Goal: Task Accomplishment & Management: Use online tool/utility

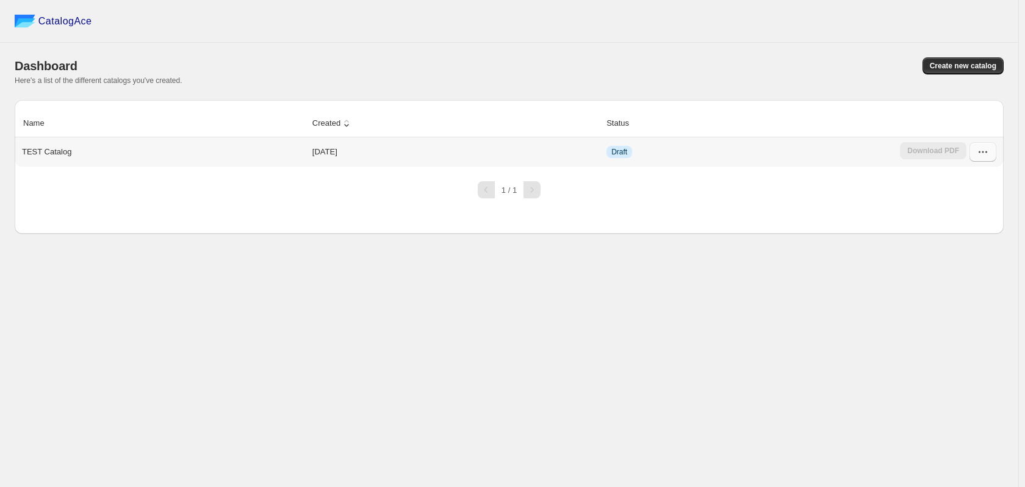
click at [995, 152] on button "button" at bounding box center [982, 152] width 27 height 20
click at [30, 147] on p "TEST Catalog" at bounding box center [46, 152] width 49 height 12
click at [984, 153] on icon "button" at bounding box center [982, 152] width 12 height 12
click at [957, 242] on span "Edit" at bounding box center [950, 241] width 13 height 9
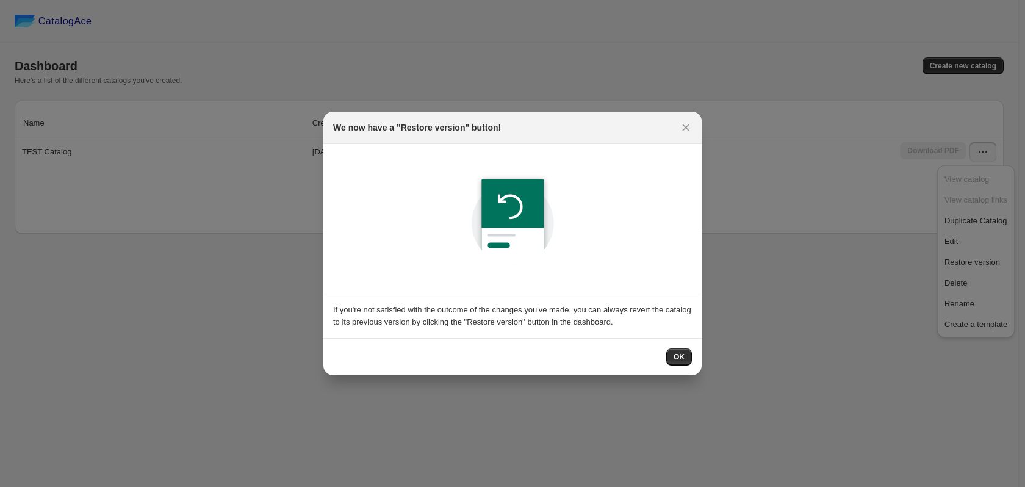
click at [662, 354] on div "OK" at bounding box center [512, 356] width 359 height 17
click at [682, 361] on span "OK" at bounding box center [678, 357] width 11 height 10
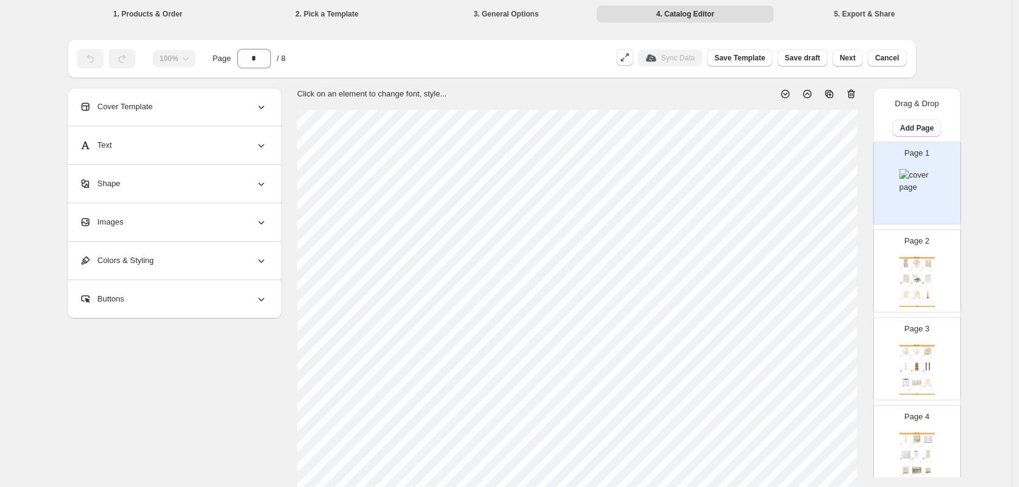
click at [912, 178] on img at bounding box center [916, 181] width 35 height 24
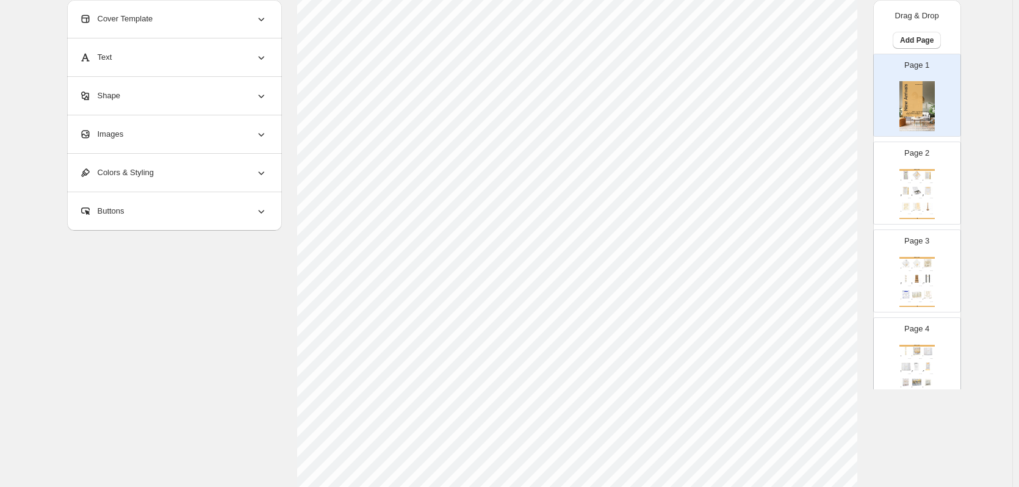
scroll to position [305, 0]
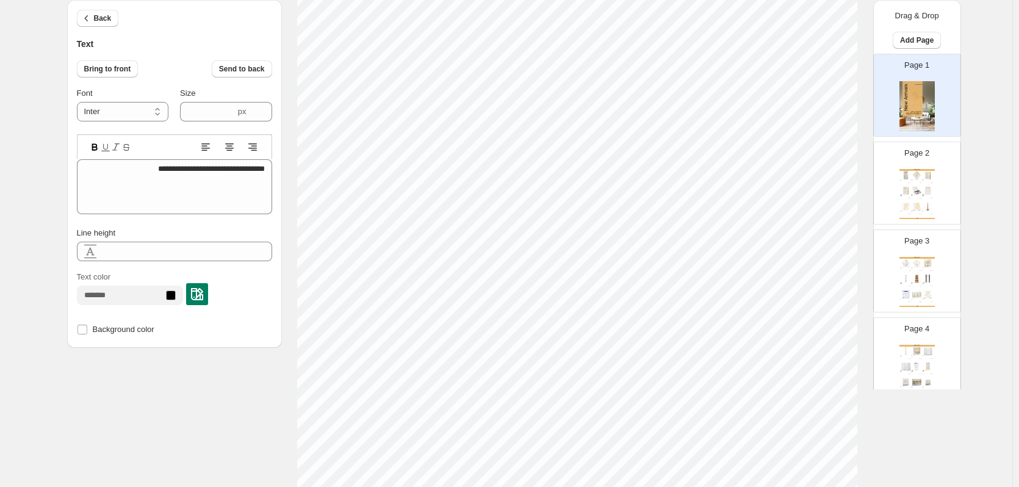
type textarea "**********"
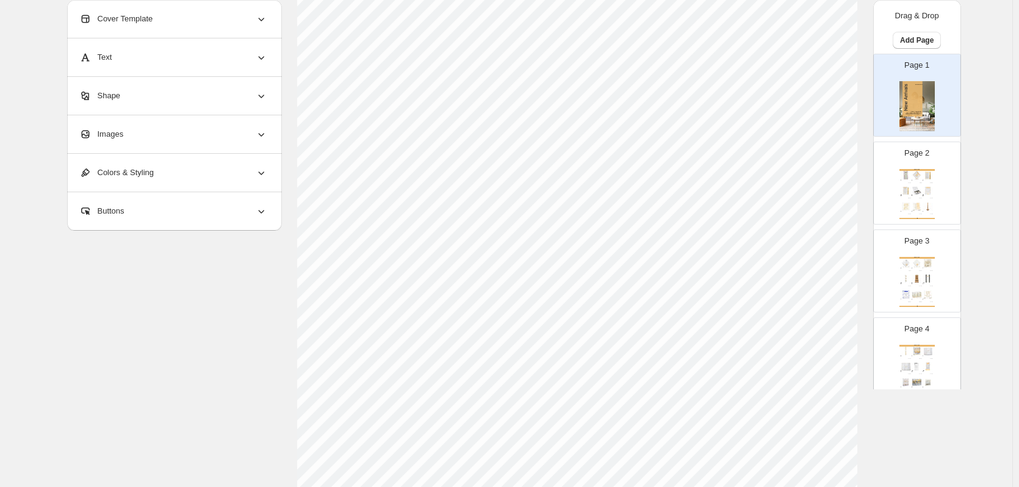
click at [925, 164] on div "Page 2 New Arrivals Agate 2.0 Asher Yatzar - Taupe Taupe, Black Stock Quantity:…" at bounding box center [911, 178] width 77 height 82
type input "*"
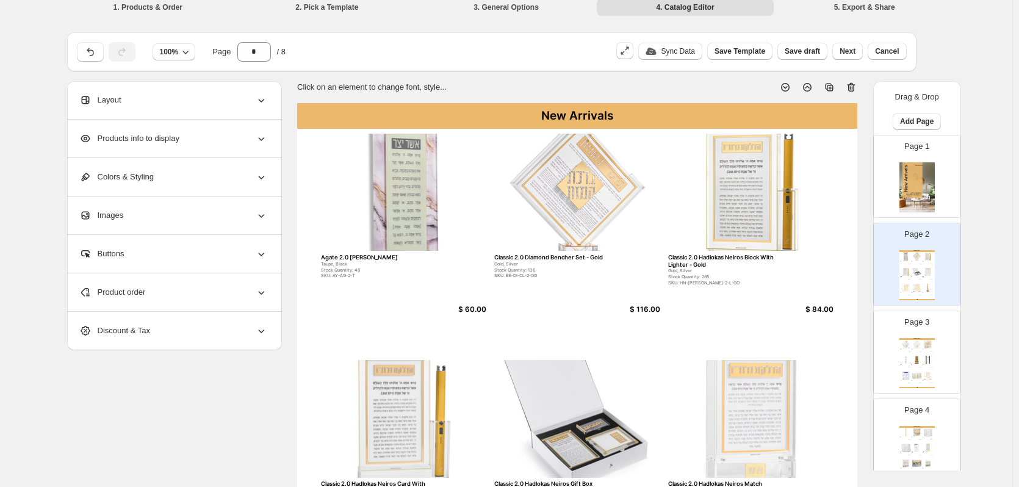
scroll to position [0, 0]
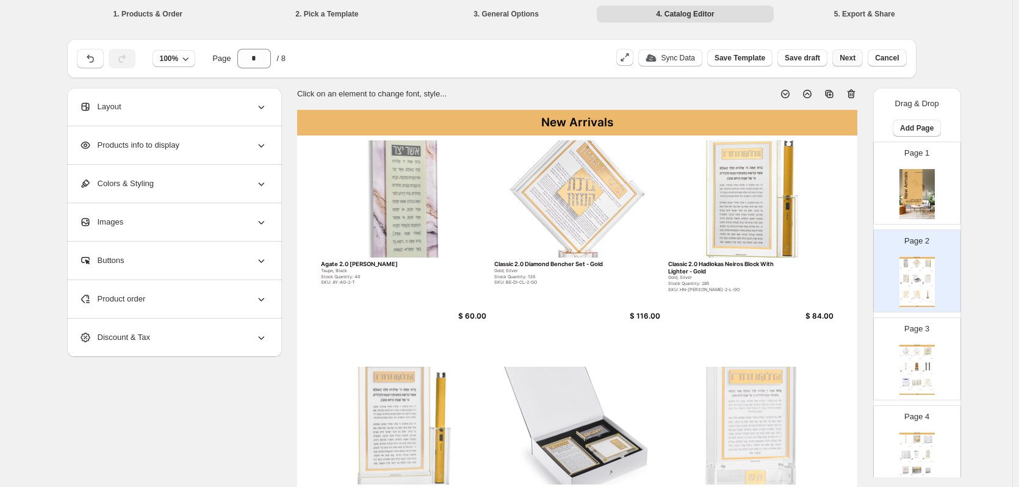
click at [855, 59] on span "Next" at bounding box center [847, 58] width 16 height 10
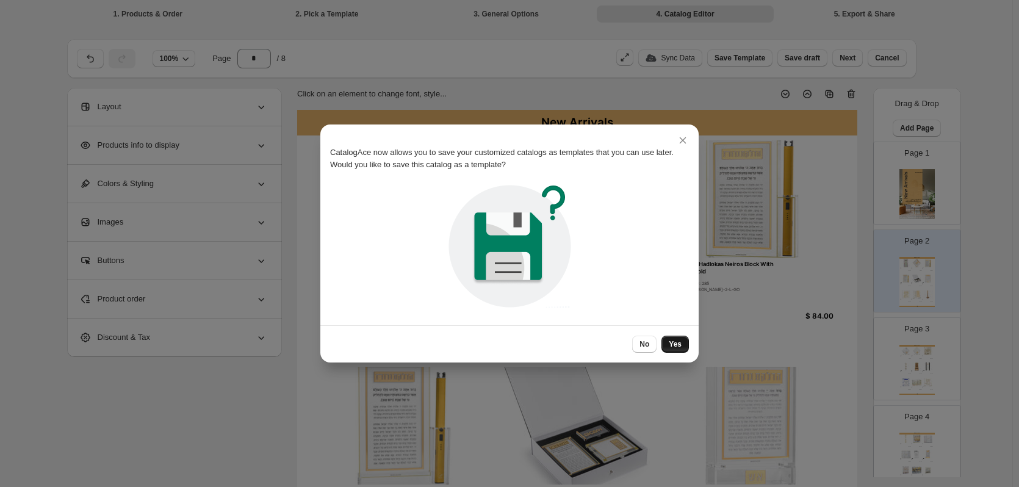
click at [668, 351] on button "Yes" at bounding box center [674, 343] width 27 height 17
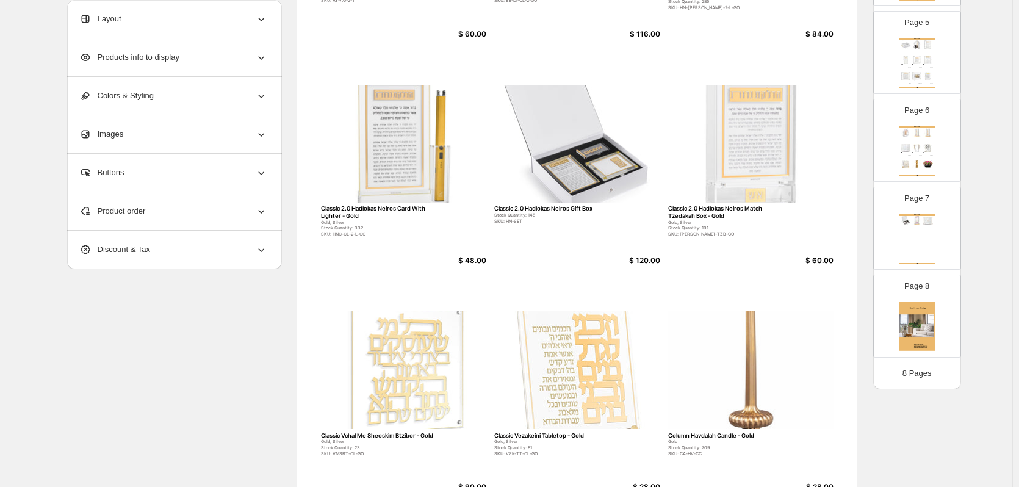
scroll to position [398, 0]
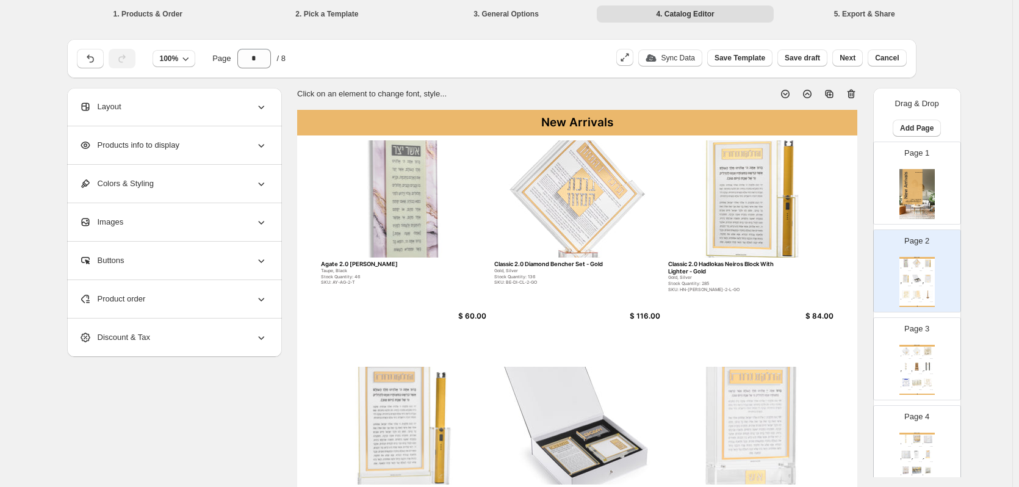
type input "*"
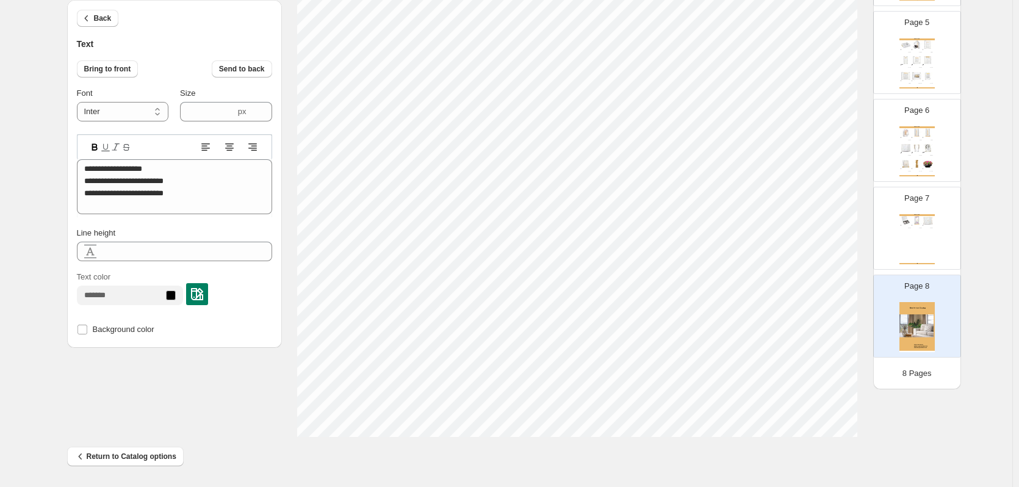
scroll to position [10, 4]
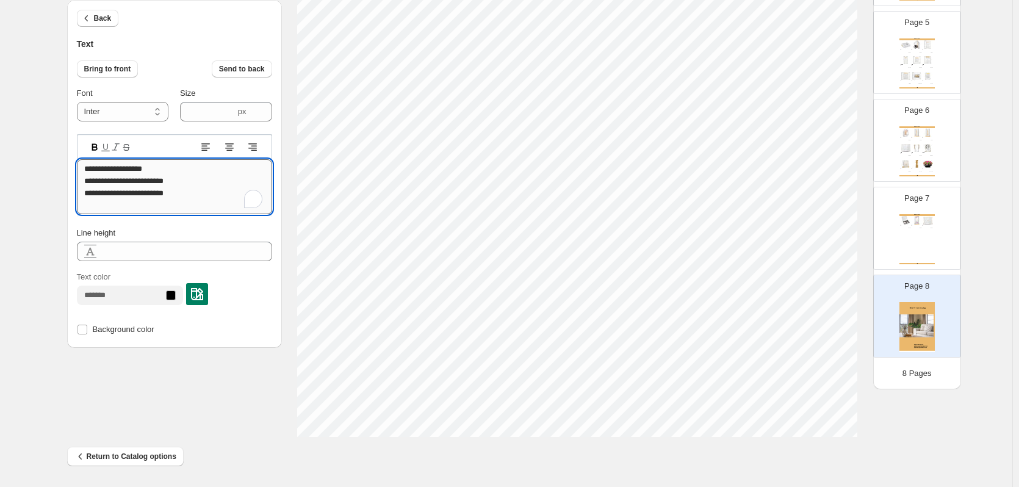
drag, startPoint x: 132, startPoint y: 167, endPoint x: 150, endPoint y: 167, distance: 17.7
drag, startPoint x: 186, startPoint y: 167, endPoint x: 119, endPoint y: 167, distance: 67.1
click at [119, 167] on textarea "**********" at bounding box center [174, 186] width 195 height 55
paste textarea "**********"
drag, startPoint x: 204, startPoint y: 180, endPoint x: 123, endPoint y: 182, distance: 81.2
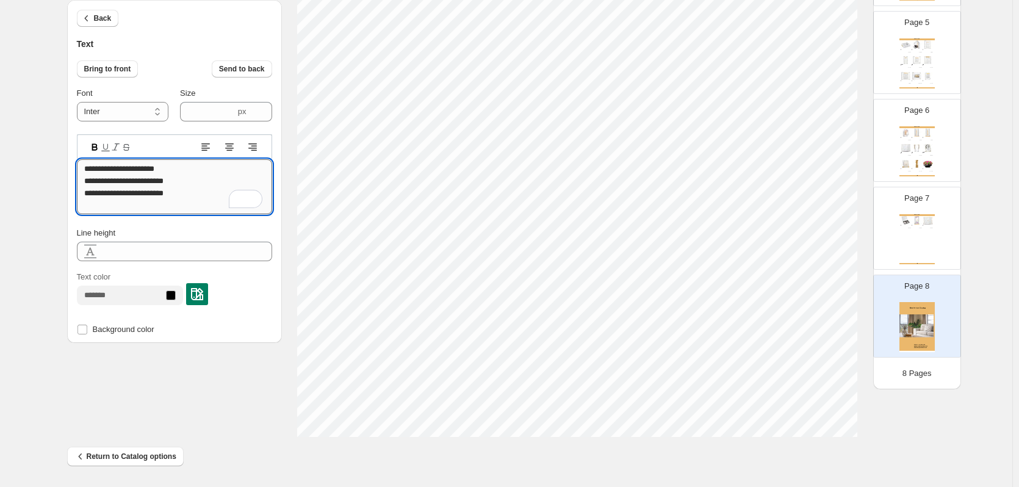
click at [123, 182] on textarea "**********" at bounding box center [174, 186] width 195 height 55
paste textarea "**********"
drag, startPoint x: 151, startPoint y: 181, endPoint x: 123, endPoint y: 181, distance: 27.4
click at [123, 181] on textarea "**********" at bounding box center [174, 186] width 195 height 55
click at [249, 181] on textarea "**********" at bounding box center [174, 186] width 195 height 55
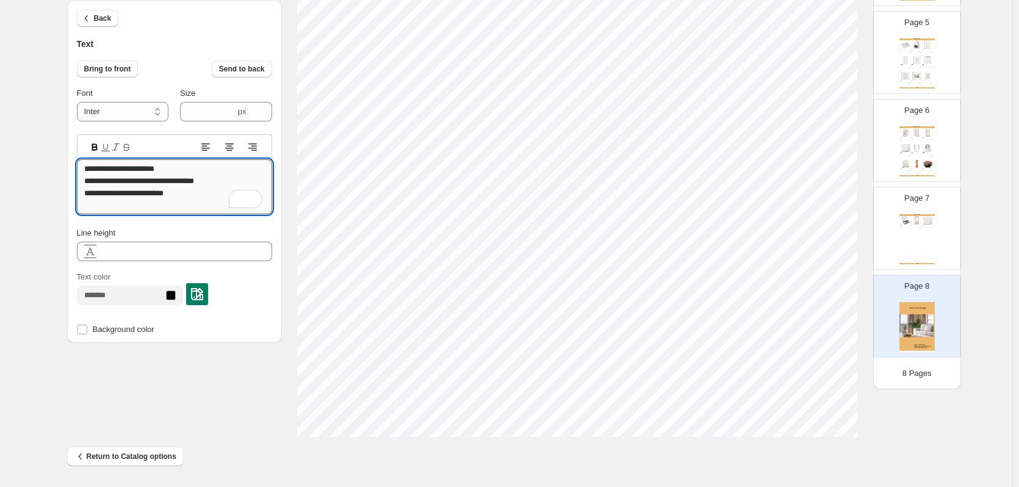
drag, startPoint x: 202, startPoint y: 196, endPoint x: 112, endPoint y: 187, distance: 90.1
click at [112, 187] on textarea "**********" at bounding box center [174, 186] width 195 height 55
paste textarea "*********"
type textarea "**********"
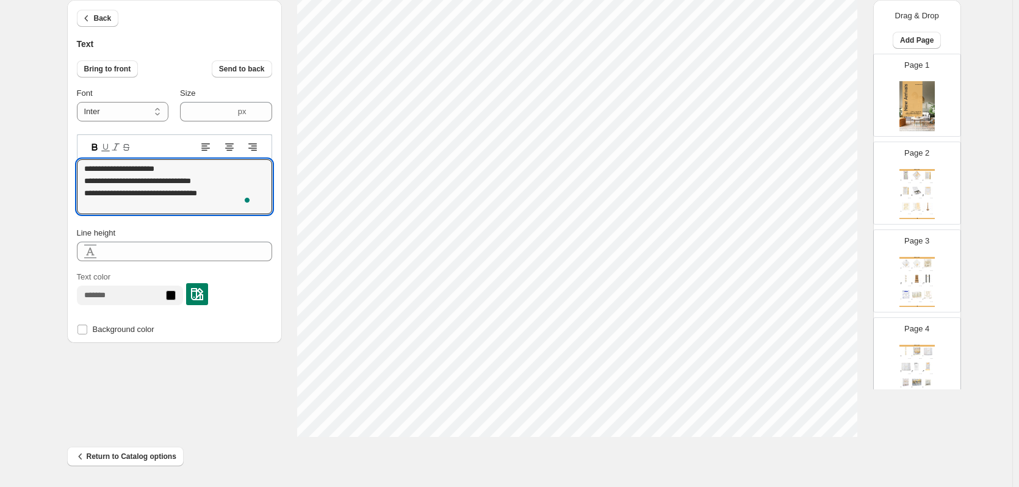
scroll to position [10, 4]
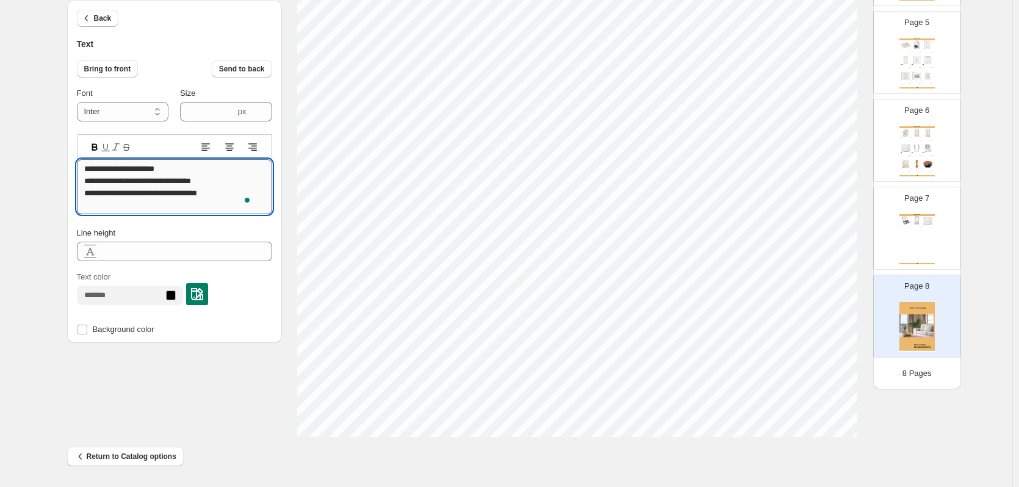
click at [126, 168] on textarea "**********" at bounding box center [174, 186] width 195 height 55
type textarea "**********"
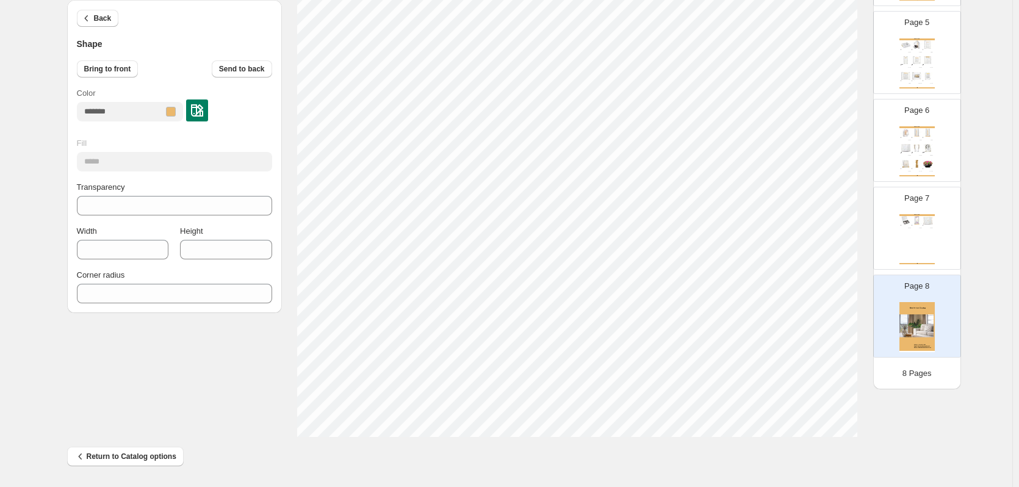
click at [907, 316] on img at bounding box center [916, 327] width 35 height 50
click at [100, 20] on span "Back" at bounding box center [103, 18] width 18 height 10
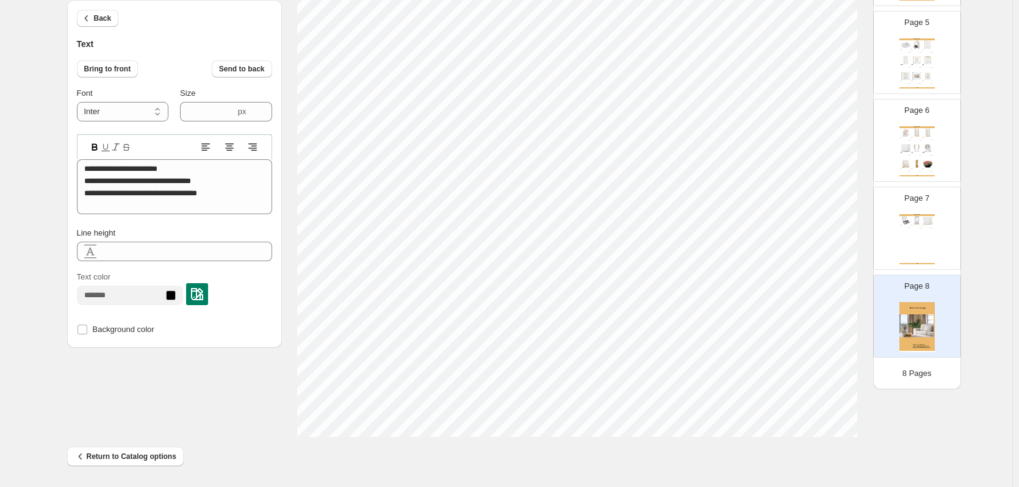
scroll to position [10, 9]
click at [900, 449] on div "Return to Catalog options" at bounding box center [501, 451] width 888 height 29
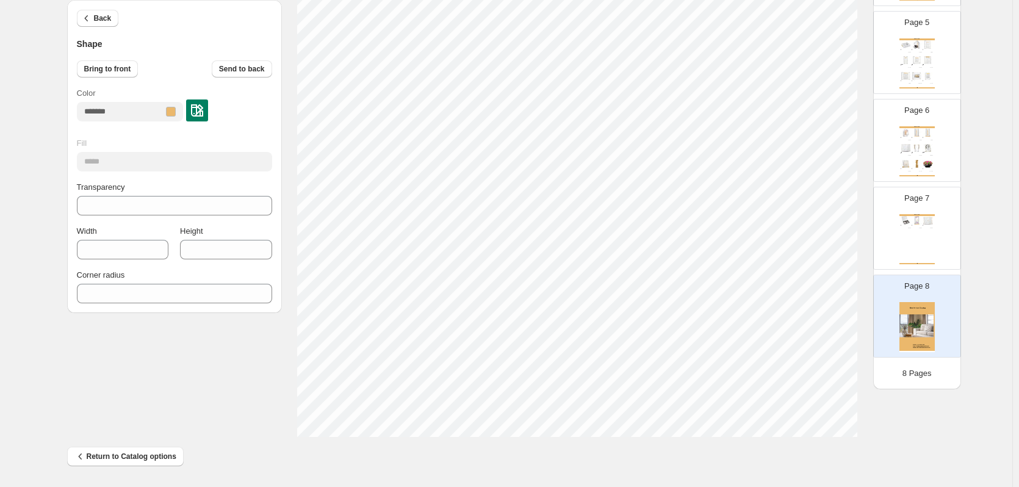
click at [911, 306] on img at bounding box center [916, 327] width 35 height 50
click at [104, 19] on span "Back" at bounding box center [103, 18] width 18 height 10
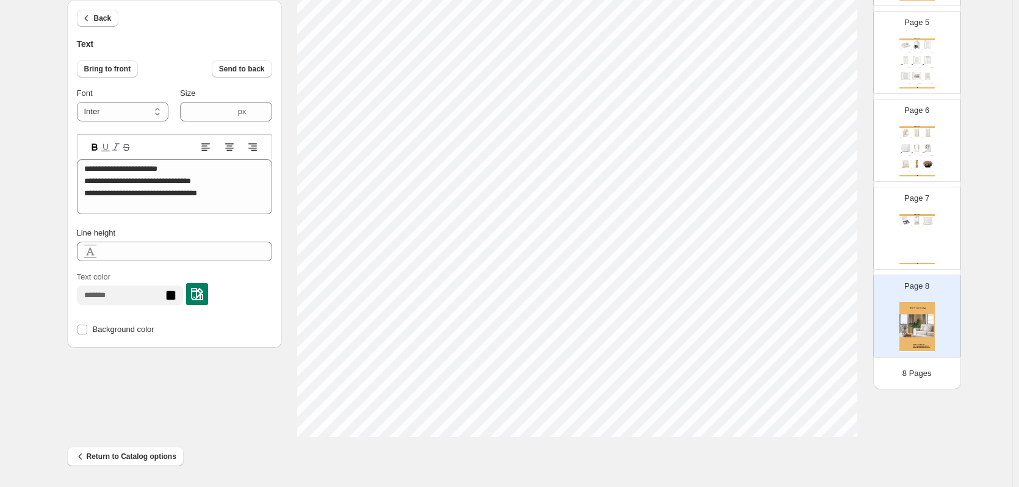
click at [898, 440] on div "Return to Catalog options" at bounding box center [501, 451] width 888 height 29
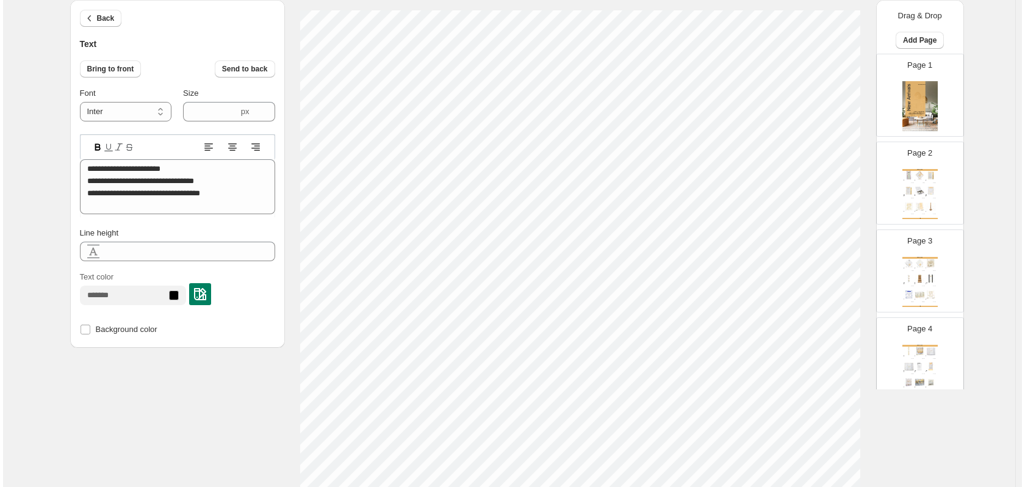
scroll to position [0, 0]
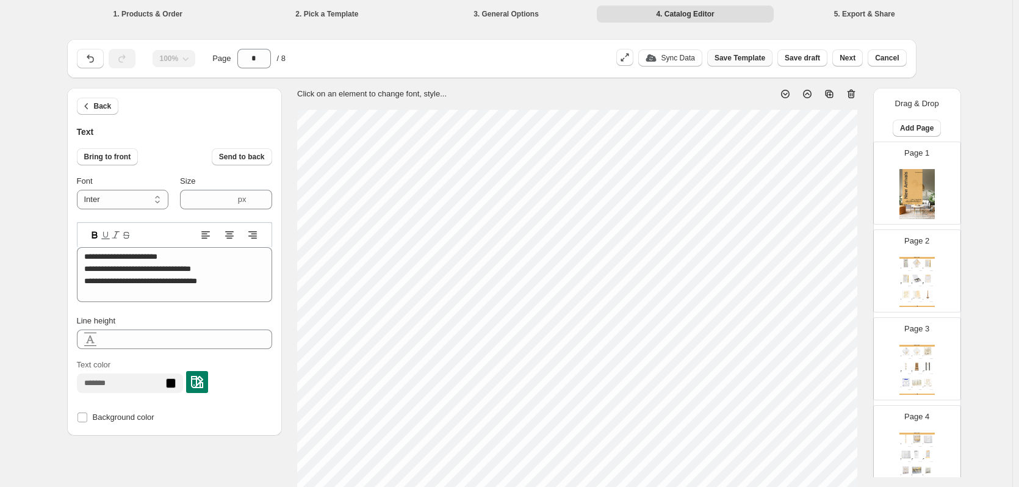
click at [729, 56] on span "Save Template" at bounding box center [739, 58] width 51 height 10
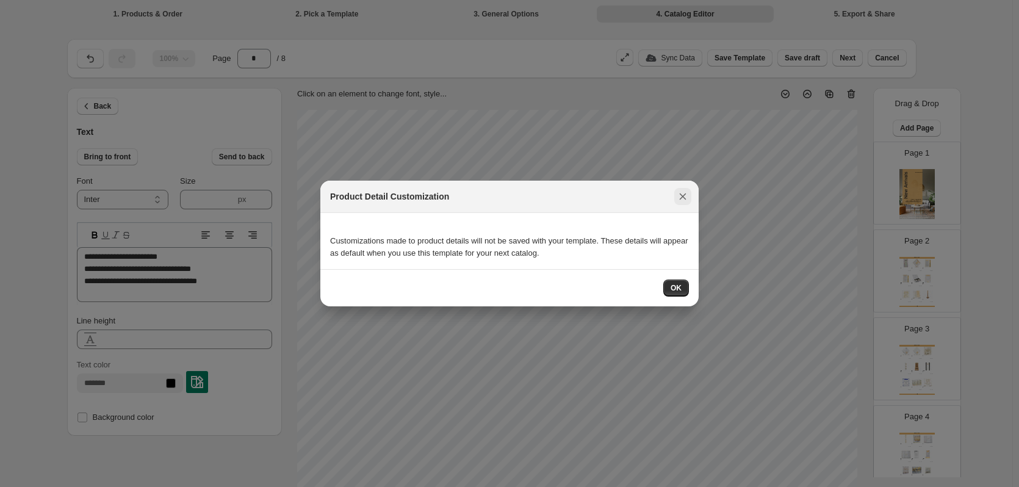
click at [684, 195] on icon ":r1f:" at bounding box center [682, 196] width 7 height 7
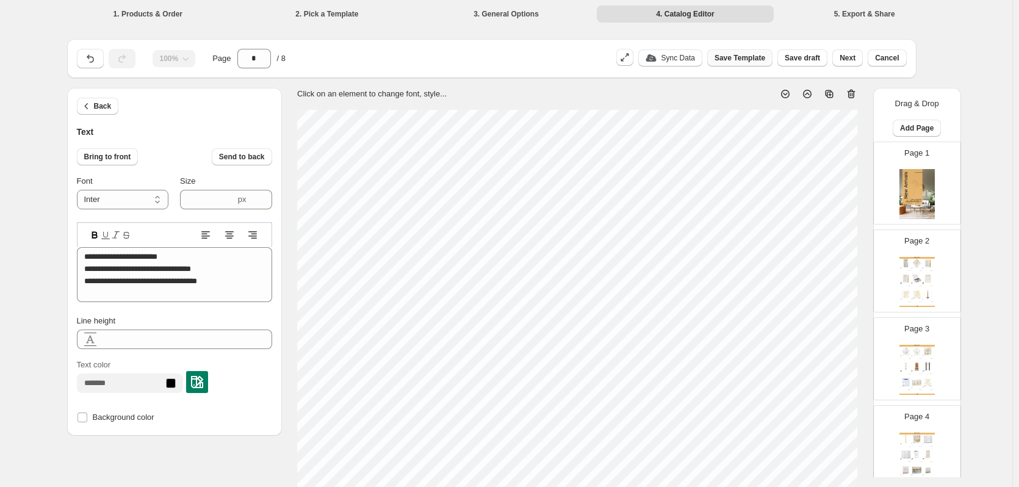
click at [736, 57] on span "Save Template" at bounding box center [739, 58] width 51 height 10
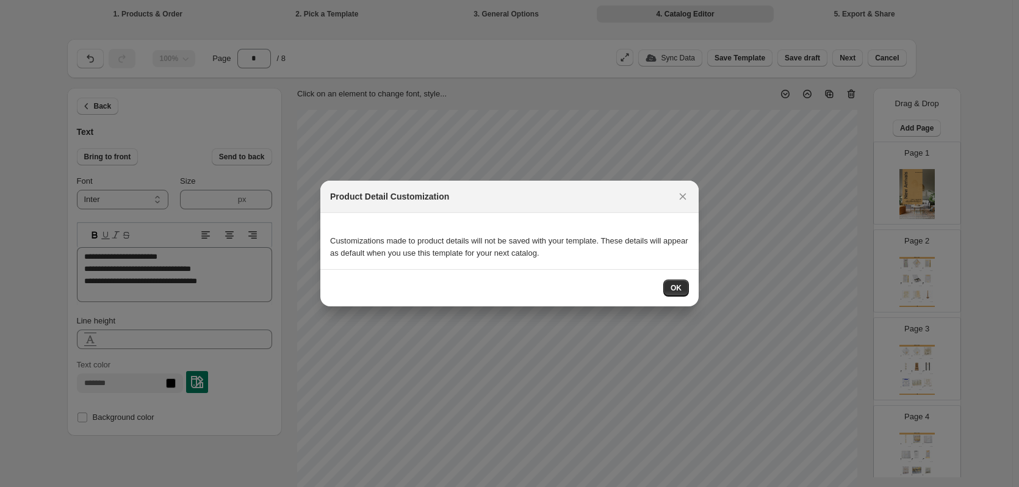
click at [678, 290] on span "OK" at bounding box center [675, 288] width 11 height 10
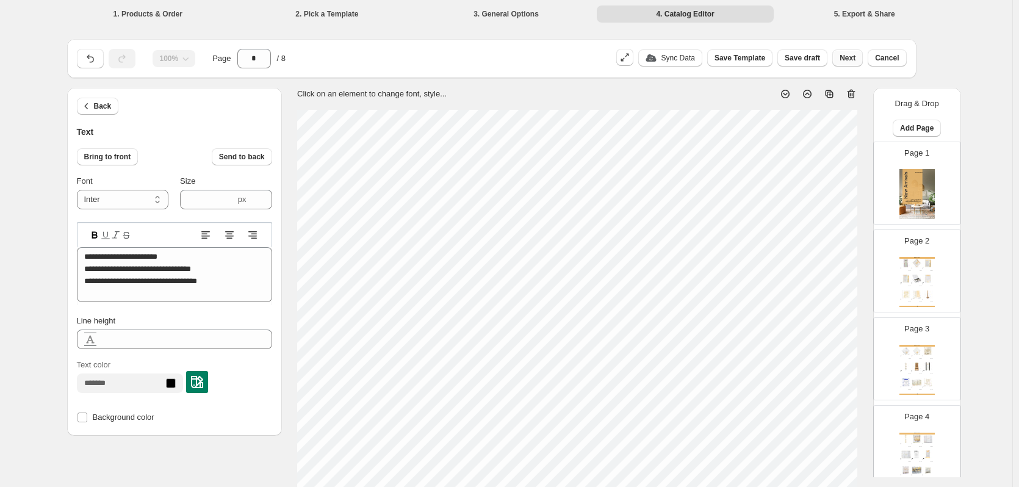
click at [852, 60] on span "Next" at bounding box center [847, 58] width 16 height 10
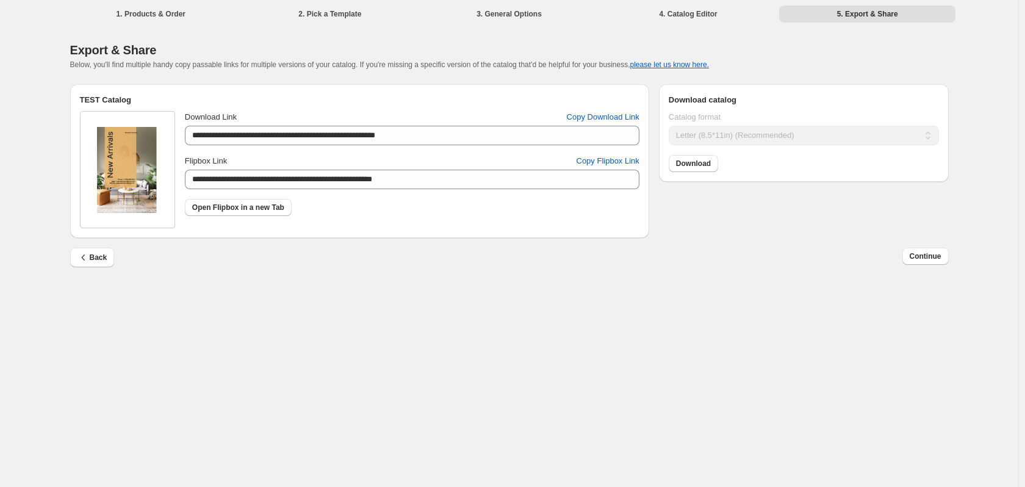
drag, startPoint x: 370, startPoint y: 384, endPoint x: 370, endPoint y: 403, distance: 19.5
click at [370, 403] on div "**********" at bounding box center [509, 243] width 1018 height 487
click at [712, 163] on link "Download" at bounding box center [692, 163] width 49 height 17
drag, startPoint x: 467, startPoint y: 329, endPoint x: 470, endPoint y: 320, distance: 9.9
click at [467, 329] on div "**********" at bounding box center [509, 243] width 1018 height 487
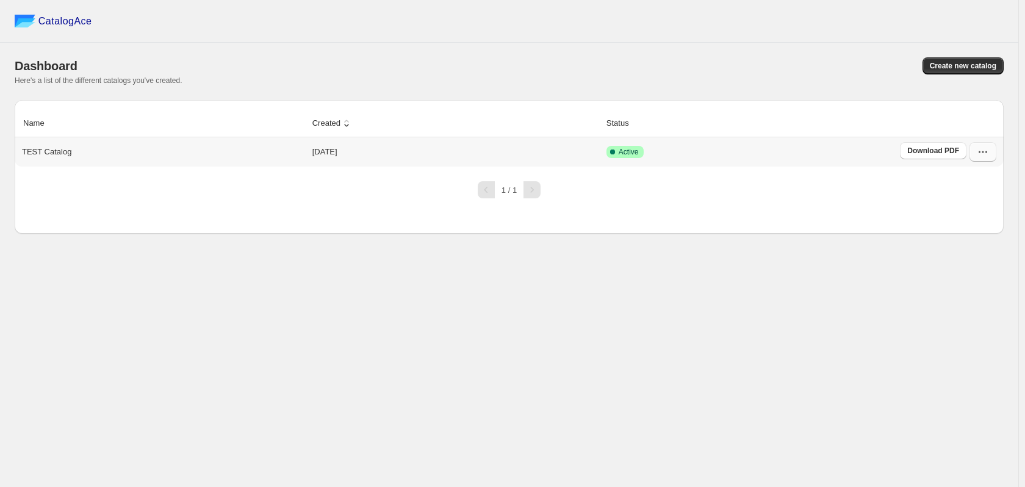
click at [978, 154] on icon "button" at bounding box center [982, 152] width 12 height 12
click at [965, 312] on button "Rename" at bounding box center [975, 303] width 70 height 20
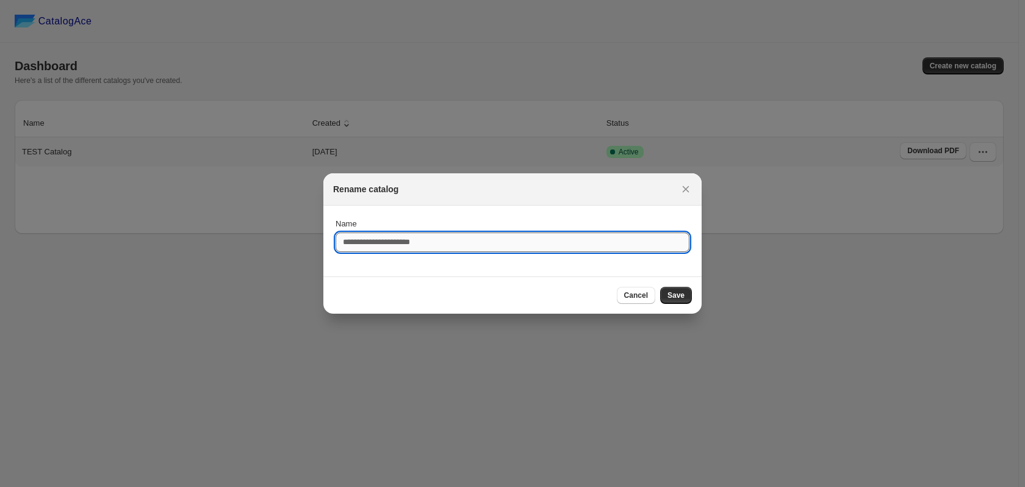
click at [462, 234] on input "Name" at bounding box center [512, 242] width 354 height 20
type input "**********"
click at [673, 295] on span "Save" at bounding box center [675, 295] width 17 height 10
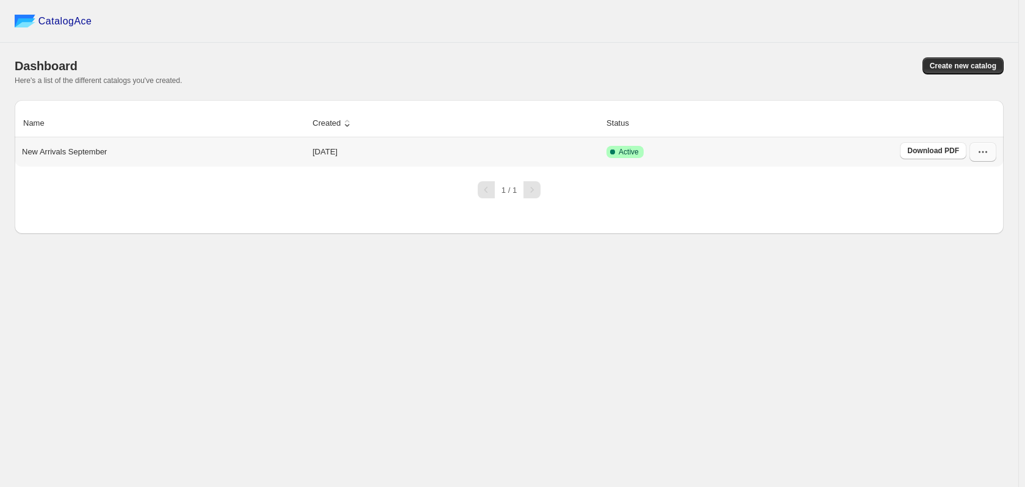
click at [984, 150] on icon "button" at bounding box center [982, 152] width 12 height 12
click at [956, 240] on span "Edit" at bounding box center [950, 241] width 13 height 9
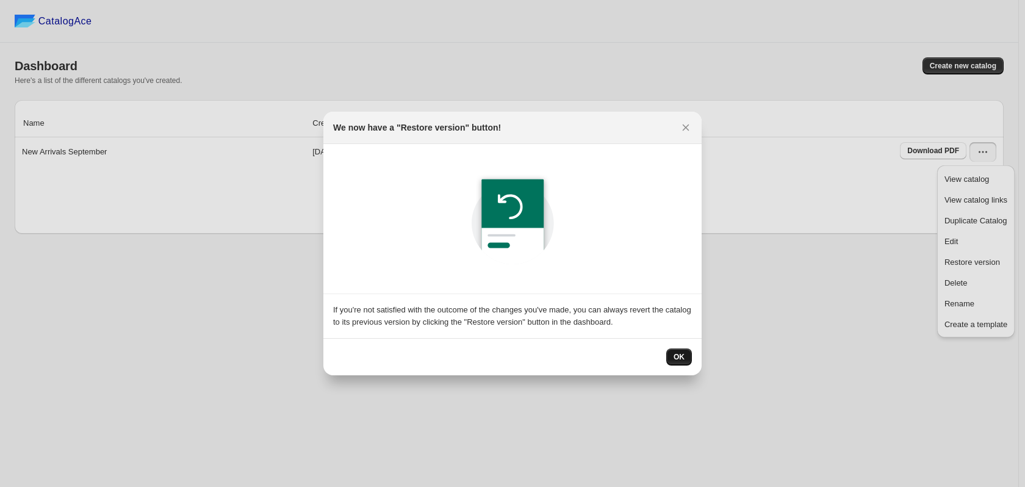
click at [684, 351] on button "OK" at bounding box center [679, 356] width 26 height 17
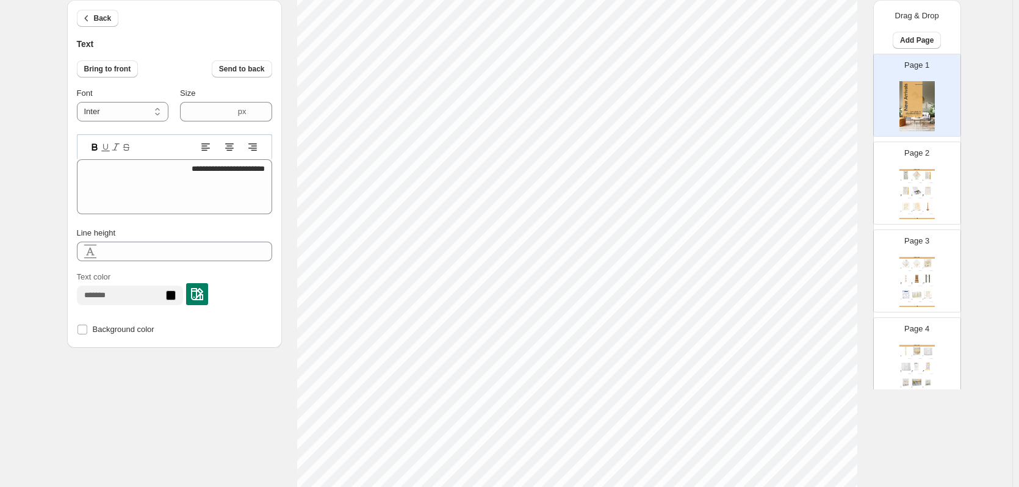
scroll to position [10, 1]
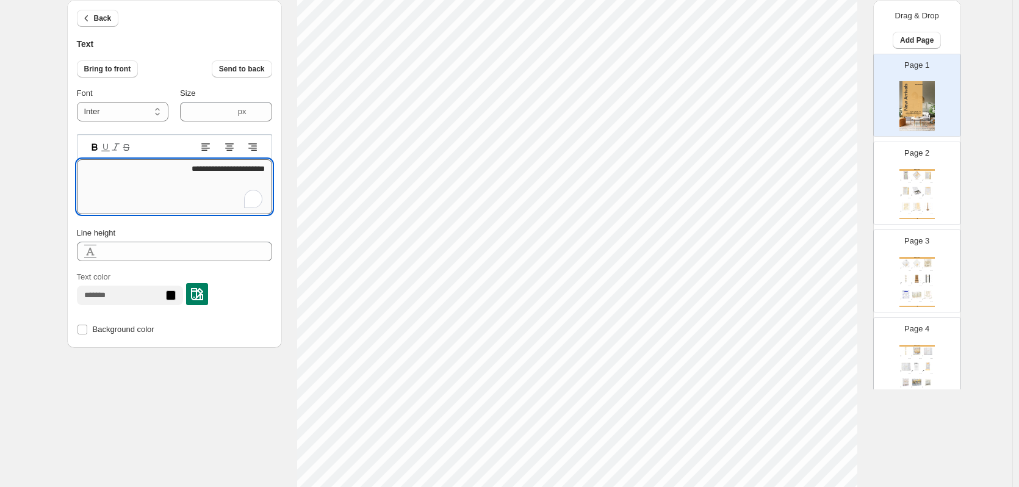
click at [198, 171] on textarea "**********" at bounding box center [174, 186] width 195 height 55
click at [234, 143] on icon at bounding box center [229, 143] width 9 height 1
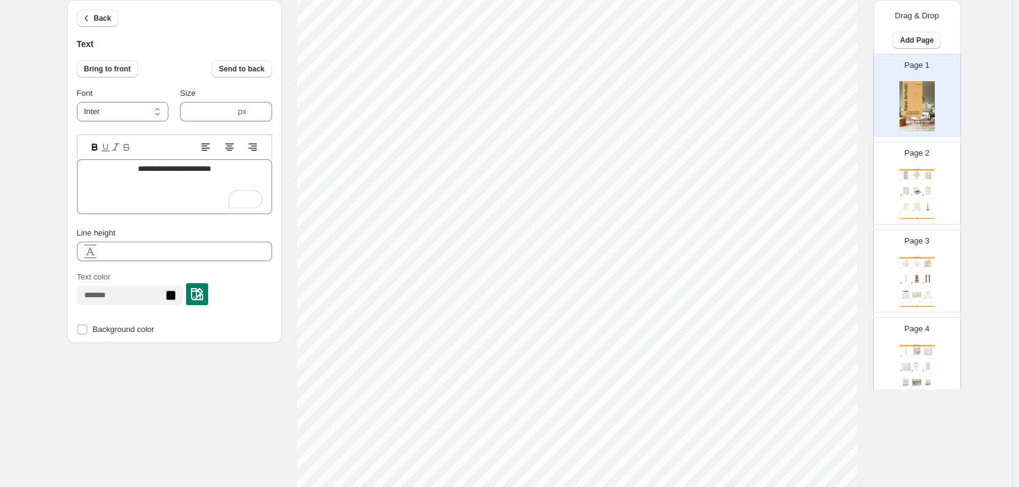
click at [251, 143] on icon at bounding box center [252, 147] width 12 height 12
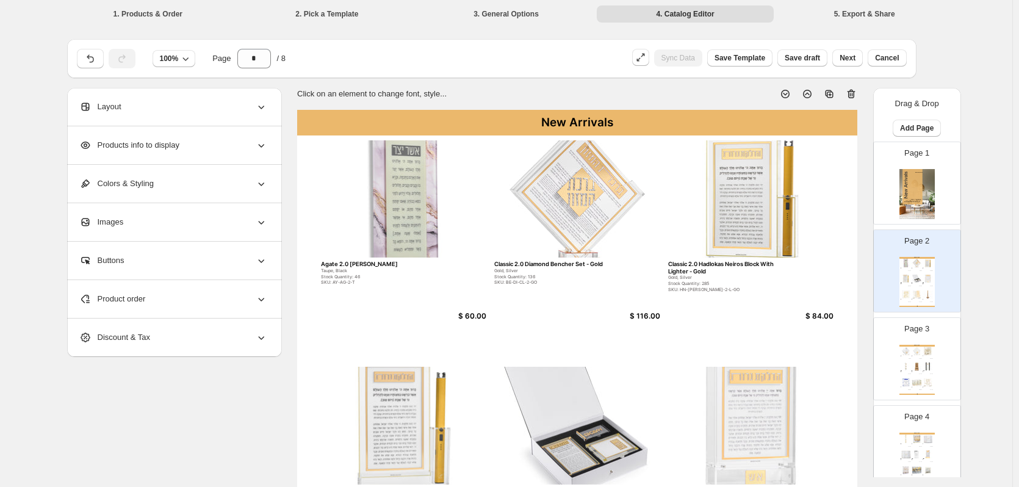
scroll to position [305, 0]
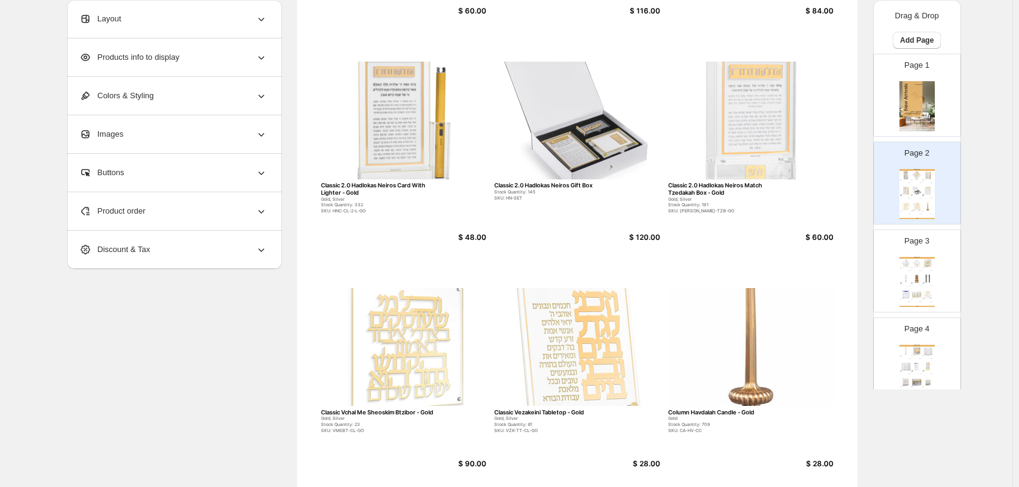
click at [174, 13] on div "Layout" at bounding box center [173, 19] width 188 height 38
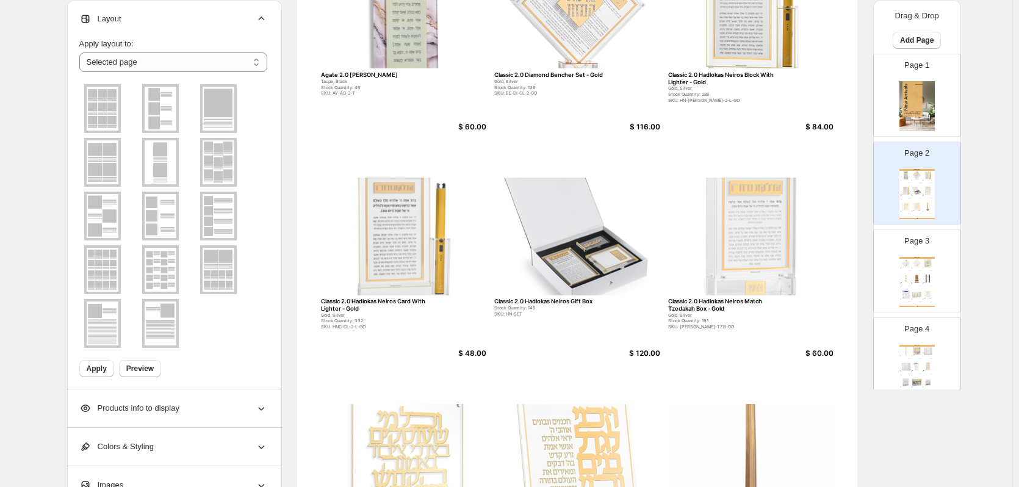
scroll to position [183, 0]
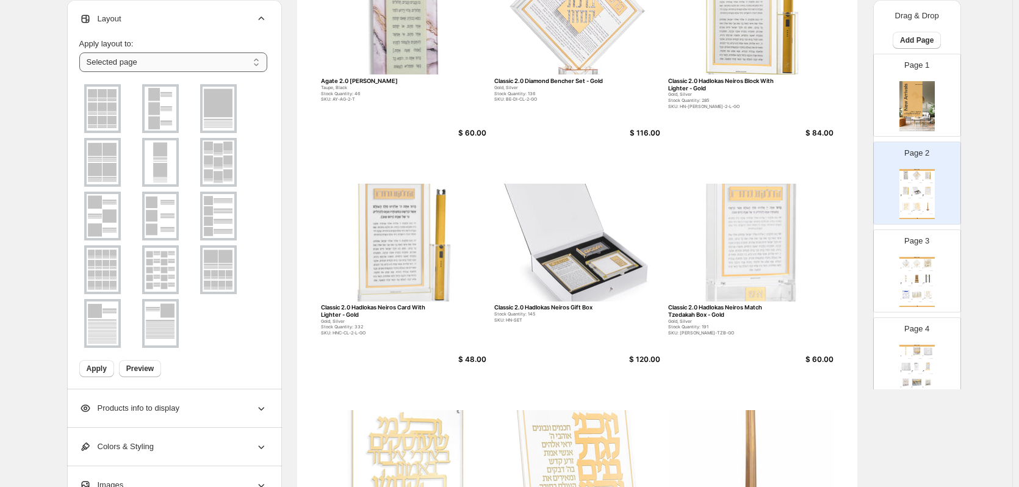
click at [134, 66] on select "**********" at bounding box center [173, 62] width 188 height 20
click at [82, 52] on select "**********" at bounding box center [173, 62] width 188 height 20
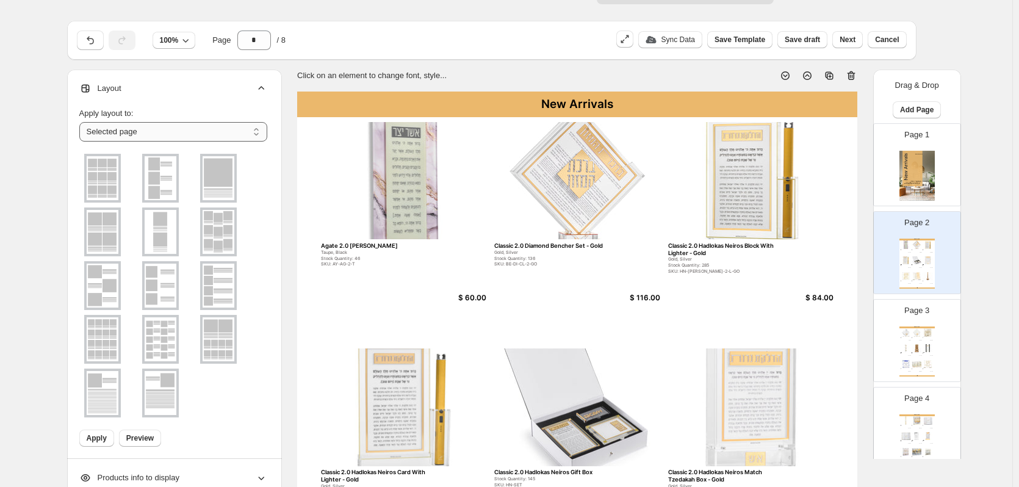
scroll to position [0, 0]
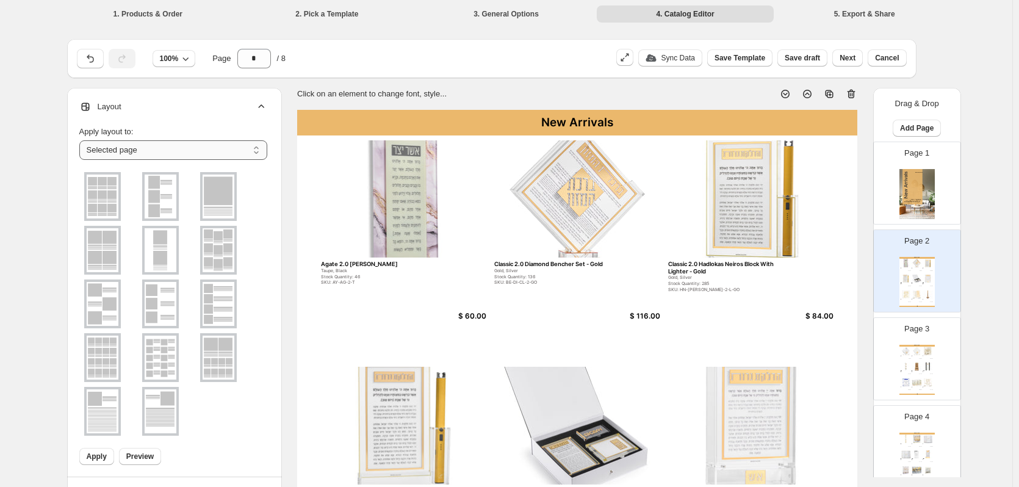
click at [131, 152] on select "**********" at bounding box center [173, 150] width 188 height 20
click at [82, 140] on select "**********" at bounding box center [173, 150] width 188 height 20
click at [106, 210] on img at bounding box center [103, 196] width 32 height 44
click at [174, 245] on img at bounding box center [161, 250] width 32 height 44
click at [164, 314] on img at bounding box center [161, 304] width 32 height 44
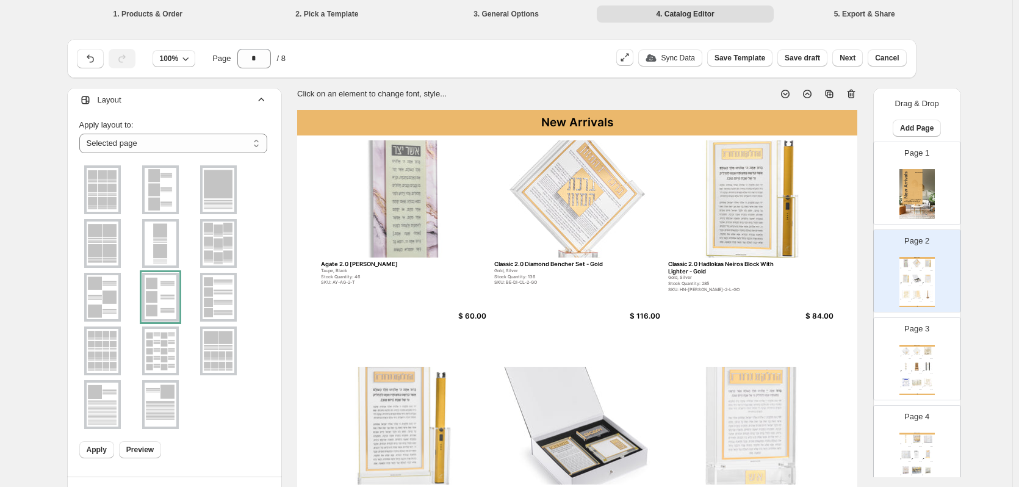
scroll to position [10, 0]
click at [148, 446] on span "Preview" at bounding box center [139, 446] width 27 height 10
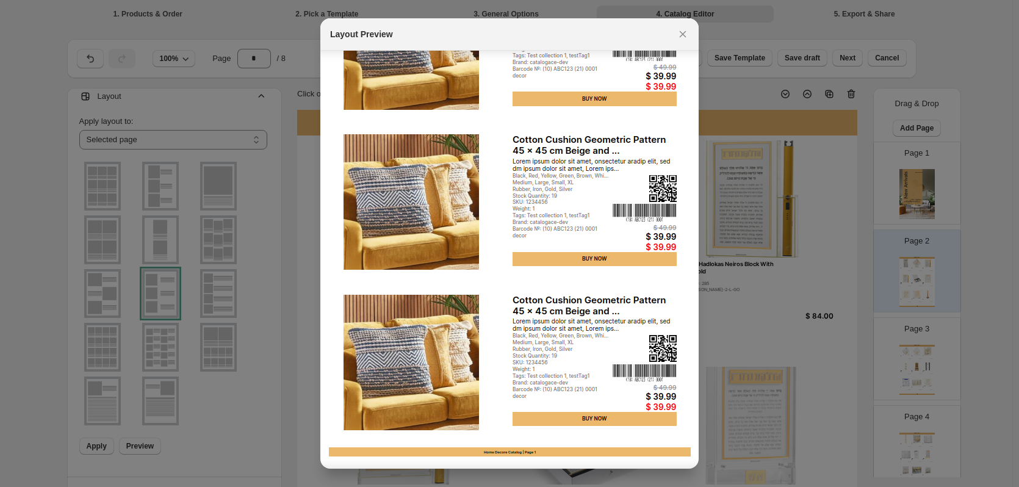
scroll to position [117, 0]
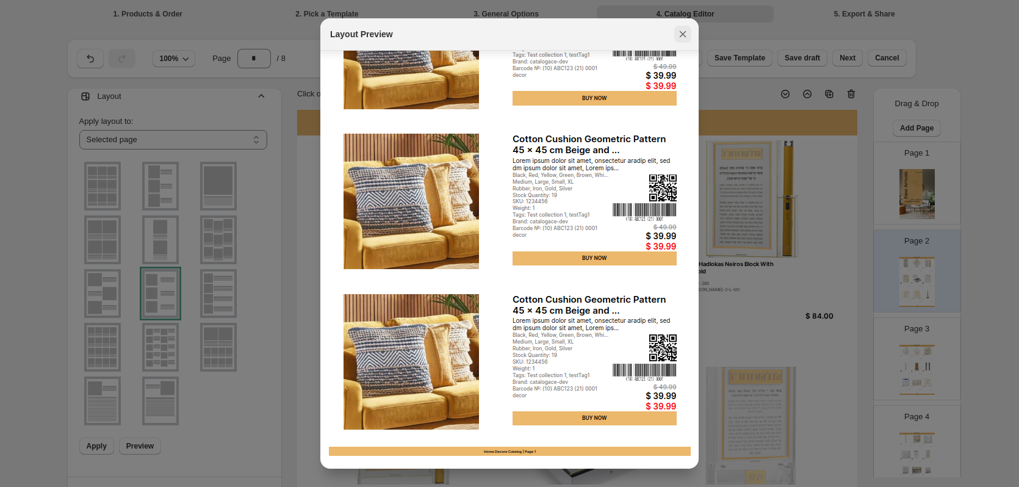
click at [682, 30] on icon ":r6m:" at bounding box center [682, 34] width 12 height 12
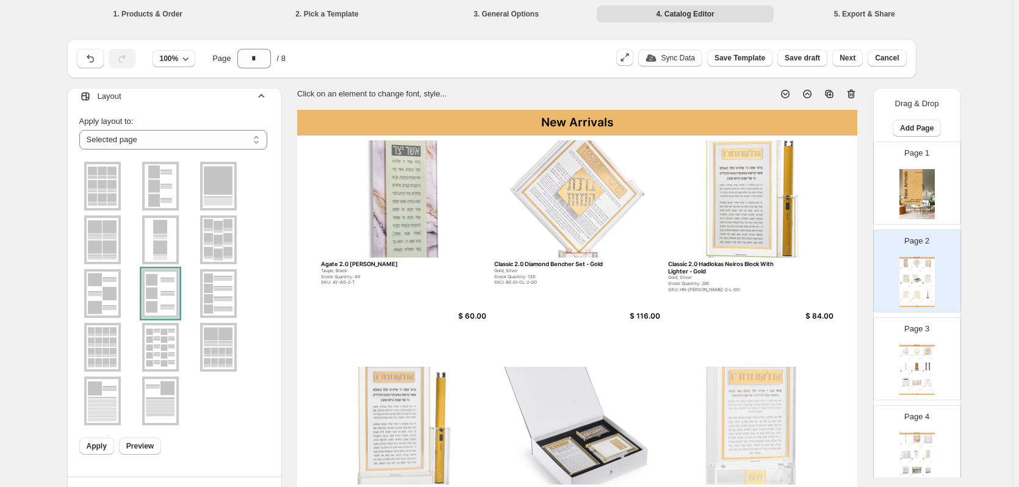
click at [231, 229] on img at bounding box center [218, 240] width 32 height 44
click at [151, 446] on span "Preview" at bounding box center [139, 446] width 27 height 10
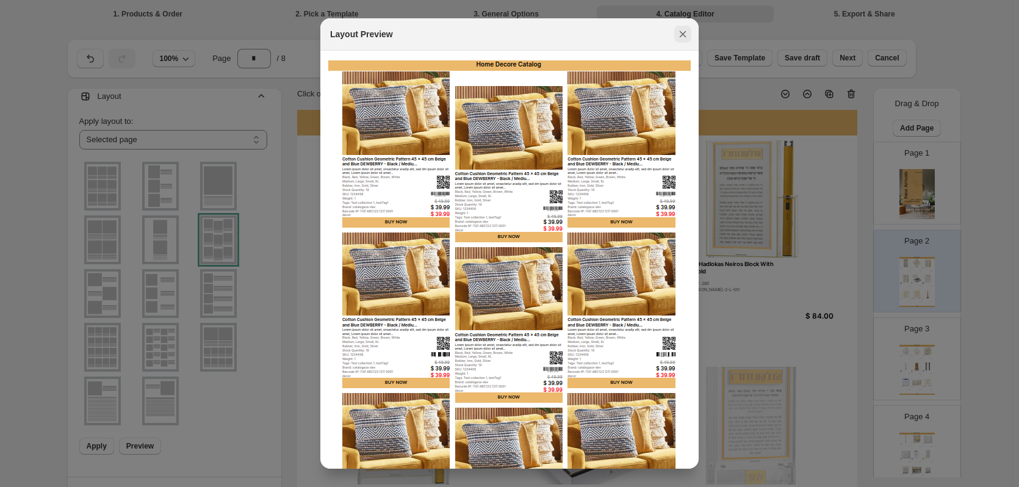
click at [684, 30] on icon ":r6m:" at bounding box center [682, 34] width 12 height 12
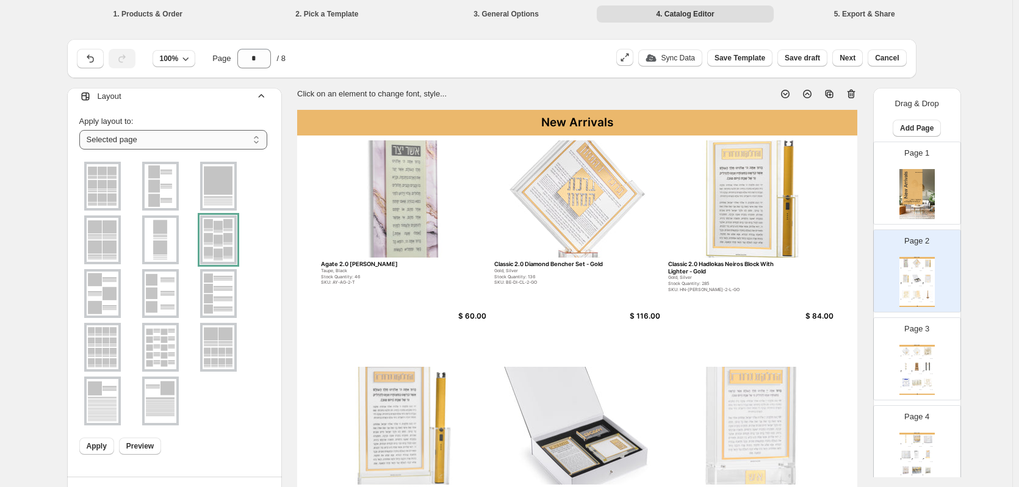
click at [168, 135] on select "**********" at bounding box center [173, 140] width 188 height 20
click at [930, 191] on img at bounding box center [916, 194] width 35 height 50
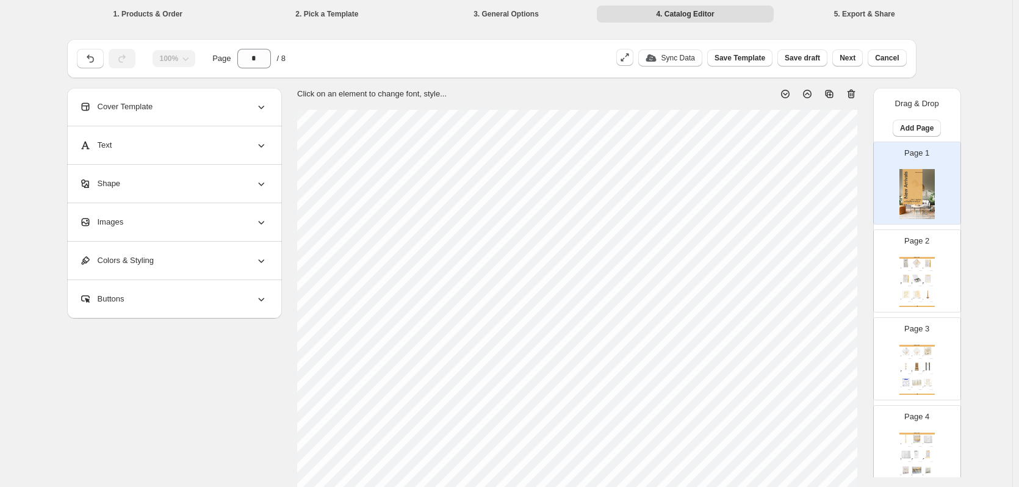
click at [921, 272] on div "New Arrivals Agate 2.0 [PERSON_NAME] Yatzar - Taupe Taupe, Black Stock Quantity…" at bounding box center [916, 282] width 35 height 50
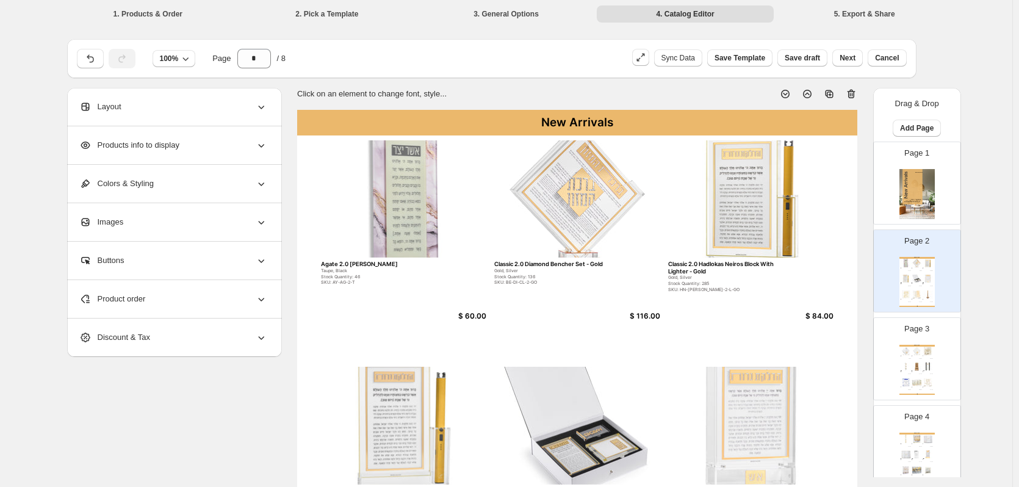
click at [179, 139] on span "Products info to display" at bounding box center [129, 145] width 100 height 12
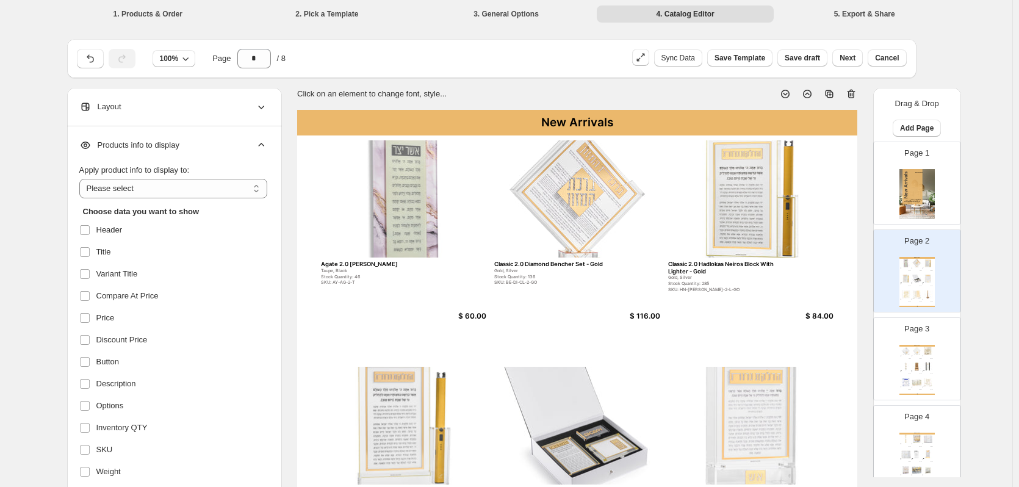
click at [170, 106] on div "Layout" at bounding box center [173, 107] width 188 height 38
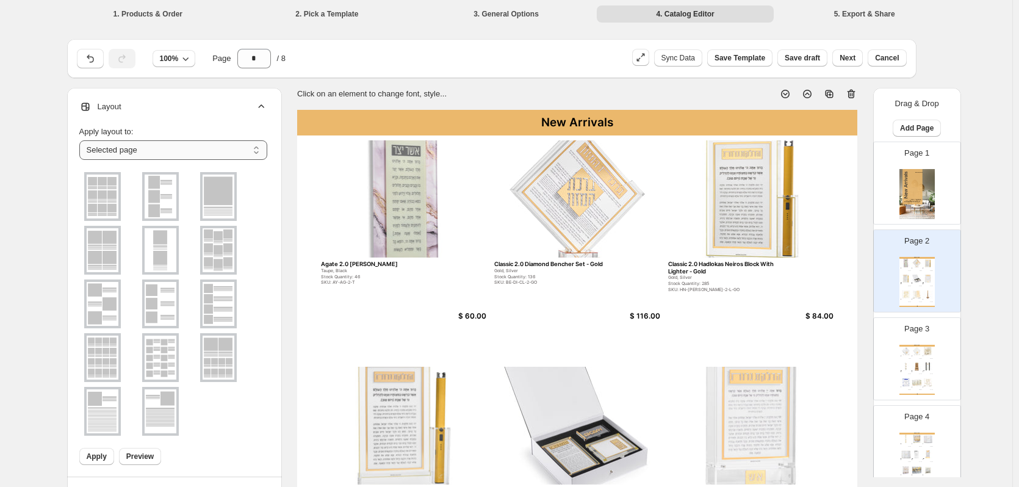
click at [173, 154] on select "**********" at bounding box center [173, 150] width 188 height 20
click at [176, 146] on select "**********" at bounding box center [173, 150] width 188 height 20
click at [115, 350] on img at bounding box center [103, 357] width 32 height 44
click at [146, 457] on span "Preview" at bounding box center [139, 456] width 27 height 10
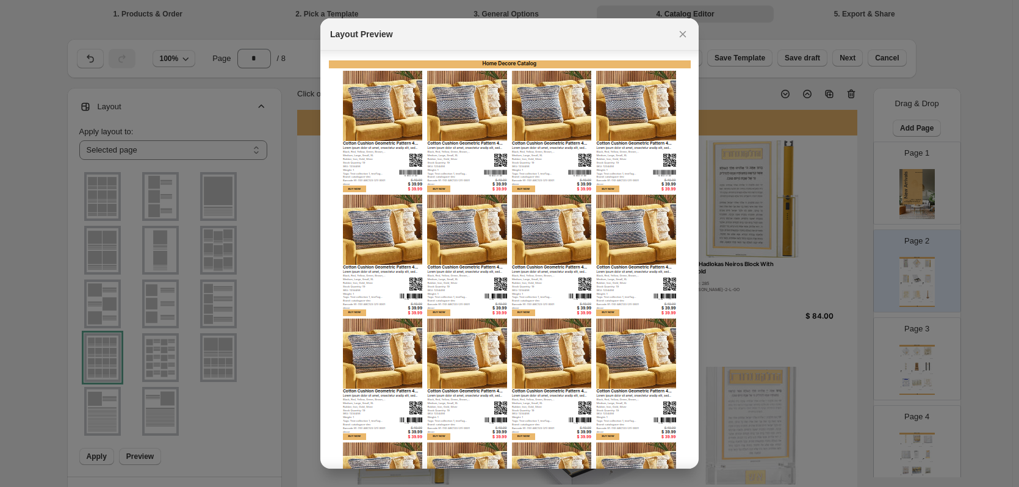
scroll to position [118, 0]
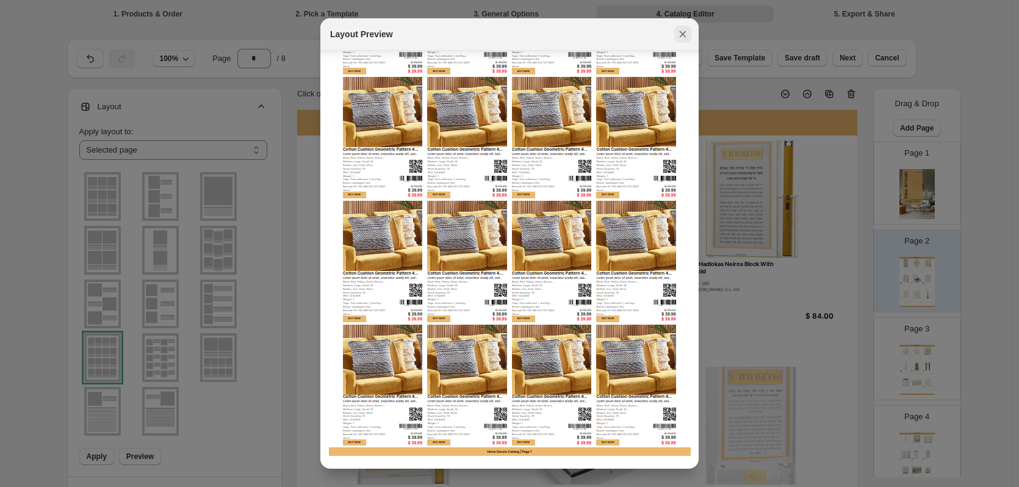
click at [682, 32] on icon ":r93:" at bounding box center [682, 34] width 12 height 12
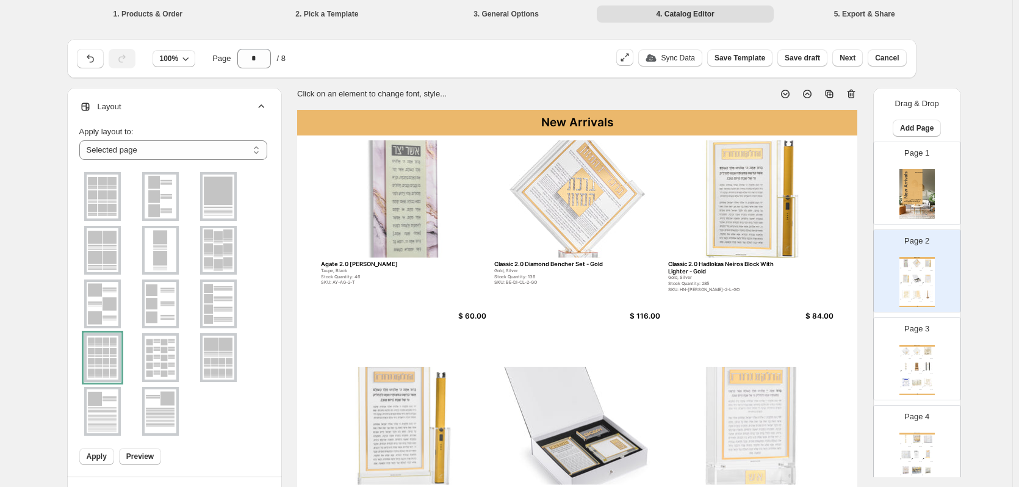
click at [231, 292] on img at bounding box center [218, 304] width 32 height 44
click at [168, 354] on img at bounding box center [161, 357] width 32 height 44
click at [185, 309] on ul at bounding box center [173, 304] width 188 height 268
click at [168, 309] on img at bounding box center [161, 304] width 32 height 44
click at [160, 135] on div "Apply layout to:" at bounding box center [173, 132] width 188 height 12
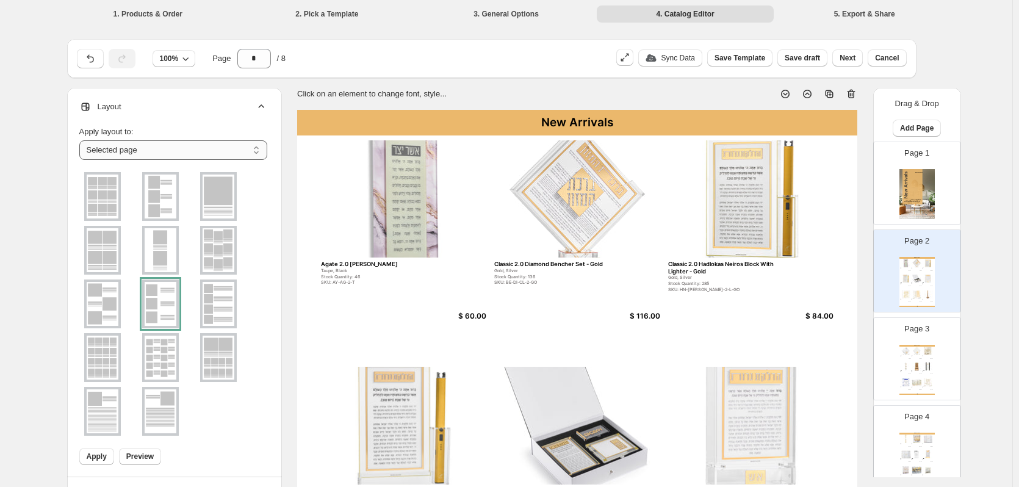
click at [163, 154] on select "**********" at bounding box center [173, 150] width 188 height 20
click at [82, 140] on select "**********" at bounding box center [173, 150] width 188 height 20
click at [95, 312] on img at bounding box center [103, 304] width 32 height 44
click at [111, 266] on img at bounding box center [103, 250] width 32 height 44
click at [110, 201] on img at bounding box center [103, 196] width 32 height 44
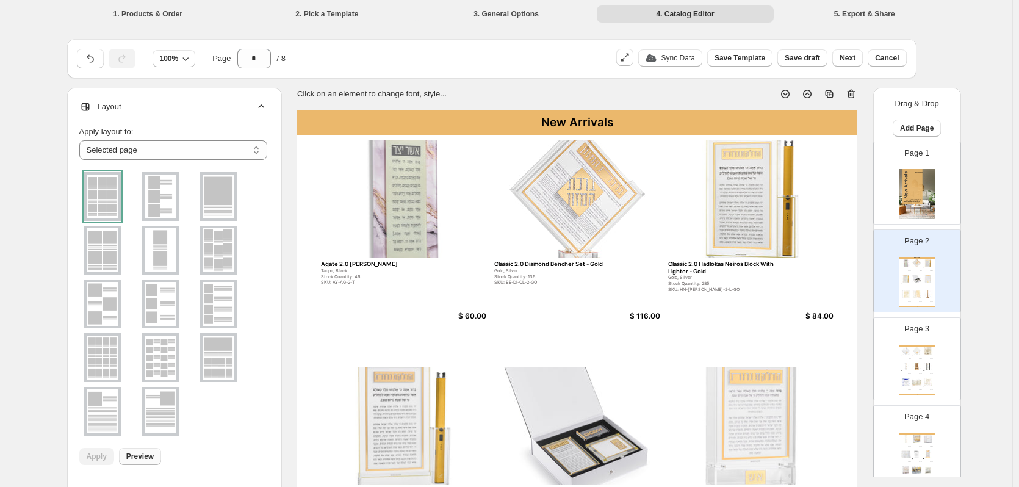
click at [151, 459] on span "Preview" at bounding box center [139, 456] width 27 height 10
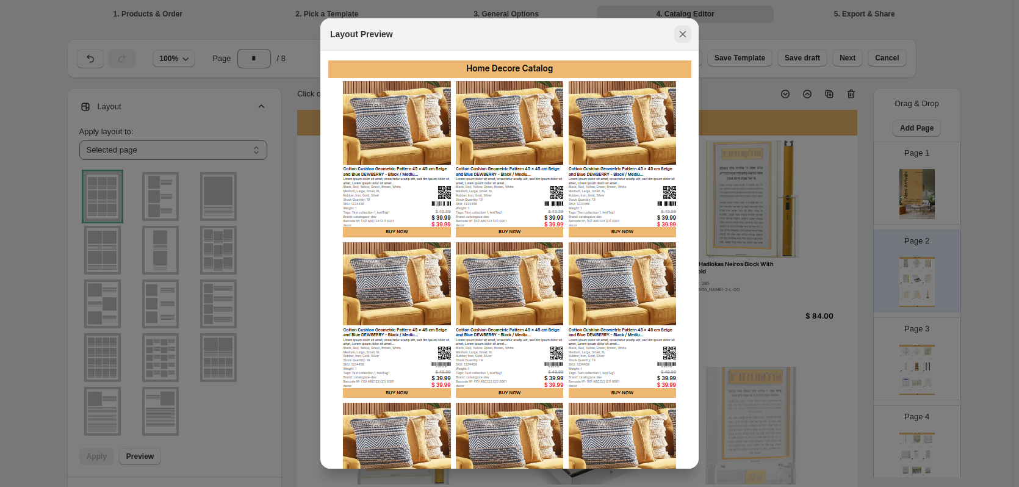
click at [688, 33] on icon ":r93:" at bounding box center [682, 34] width 12 height 12
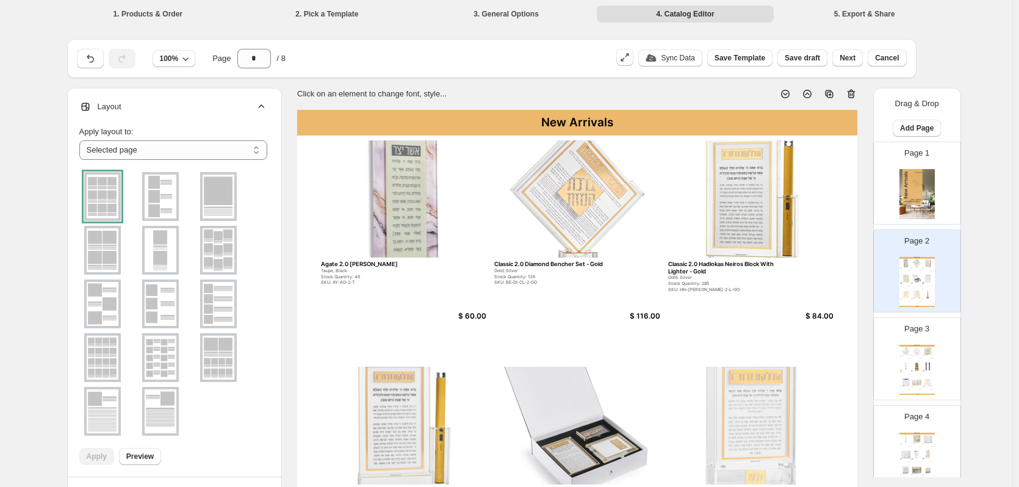
click at [226, 255] on img at bounding box center [218, 250] width 32 height 44
click at [150, 459] on span "Preview" at bounding box center [139, 456] width 27 height 10
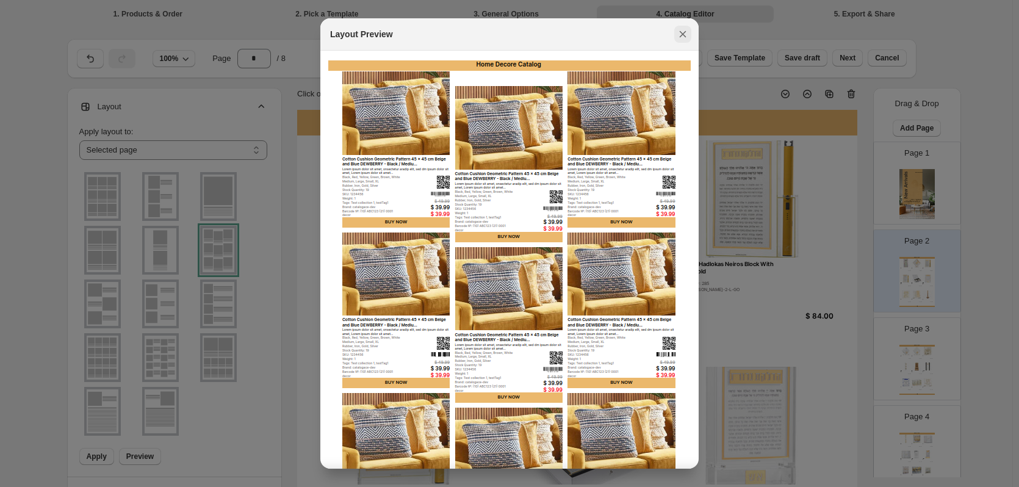
click at [678, 40] on icon ":r93:" at bounding box center [682, 34] width 12 height 12
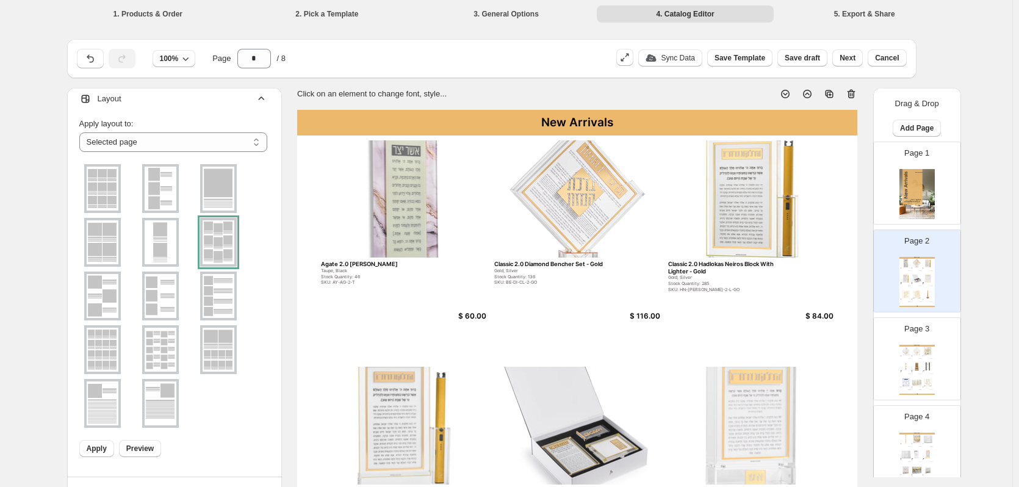
scroll to position [10, 0]
click at [215, 342] on img at bounding box center [218, 347] width 32 height 44
click at [160, 353] on img at bounding box center [161, 347] width 32 height 44
click at [102, 446] on span "Apply" at bounding box center [97, 446] width 20 height 10
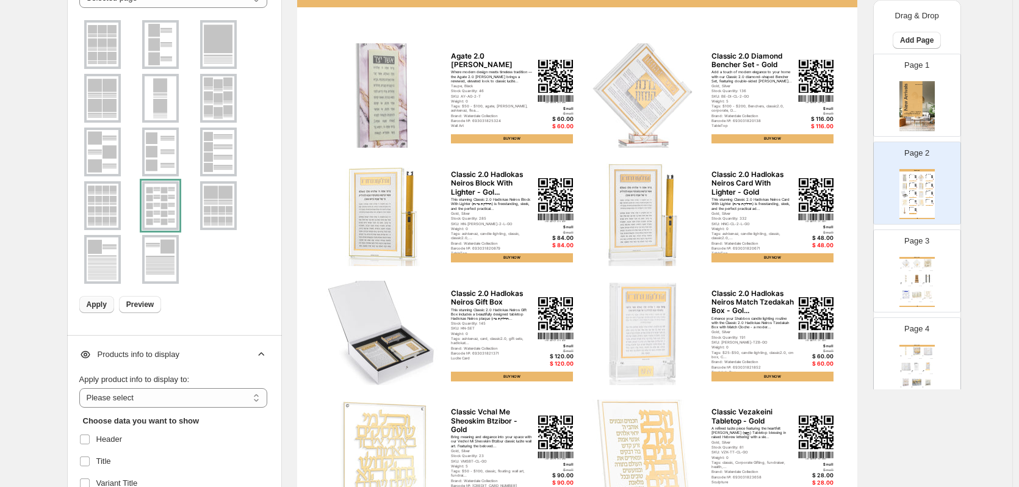
scroll to position [122, 0]
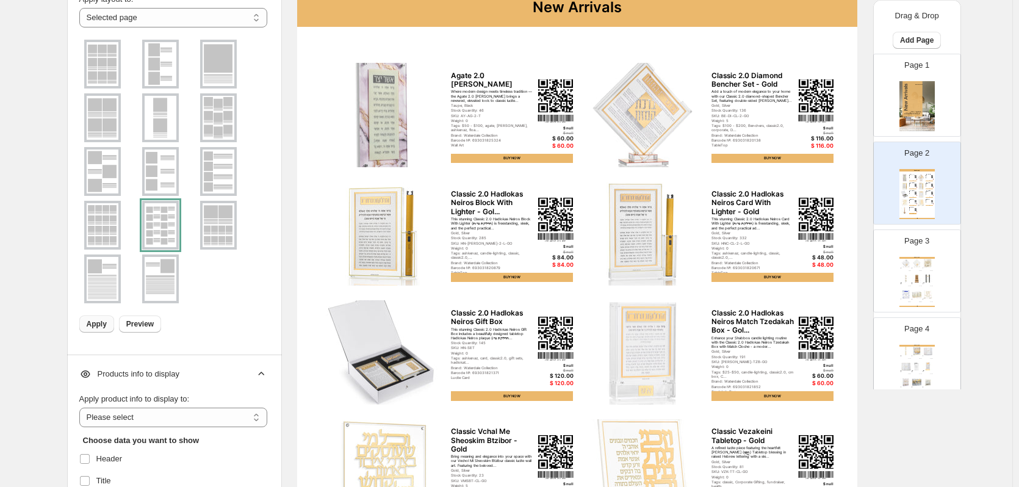
click at [223, 176] on img at bounding box center [218, 171] width 32 height 44
click at [146, 323] on span "Preview" at bounding box center [139, 324] width 27 height 10
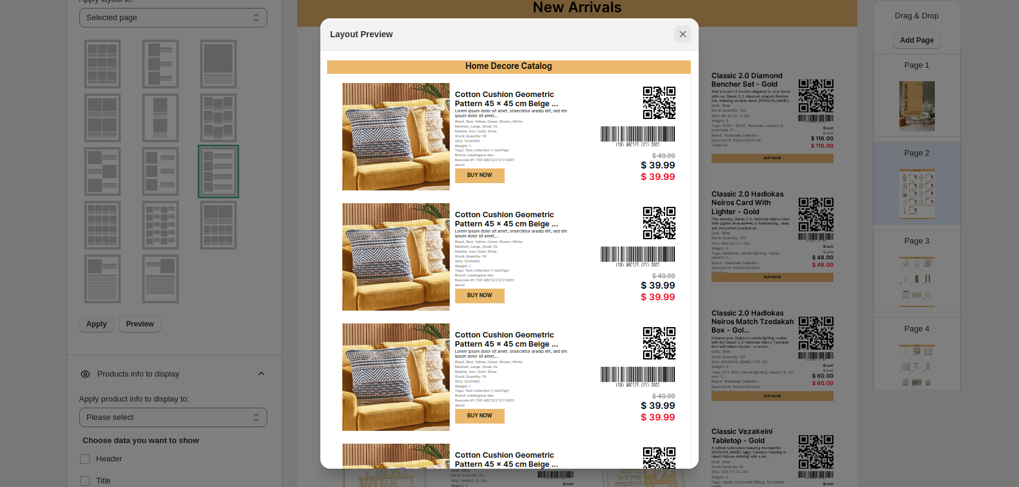
click at [681, 40] on button ":r93:" at bounding box center [682, 34] width 17 height 17
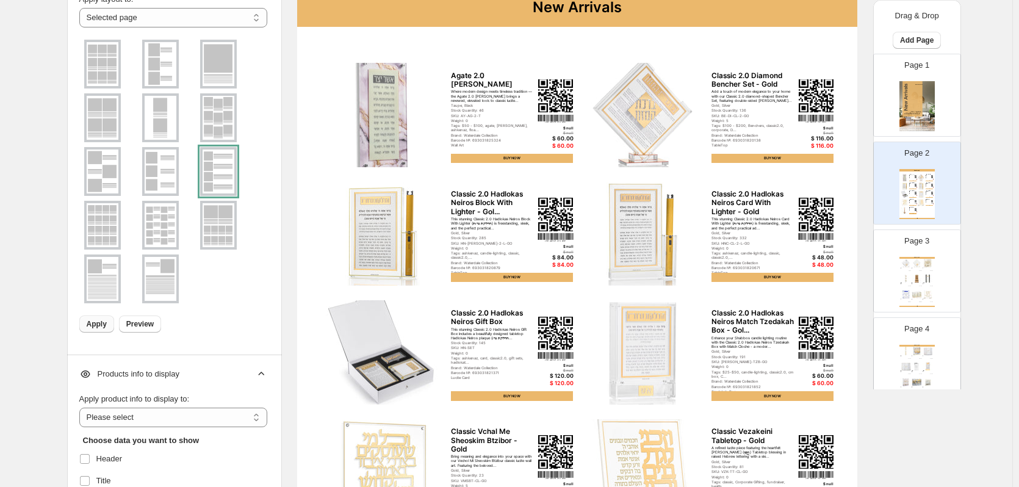
click at [98, 328] on span "Apply" at bounding box center [97, 324] width 20 height 10
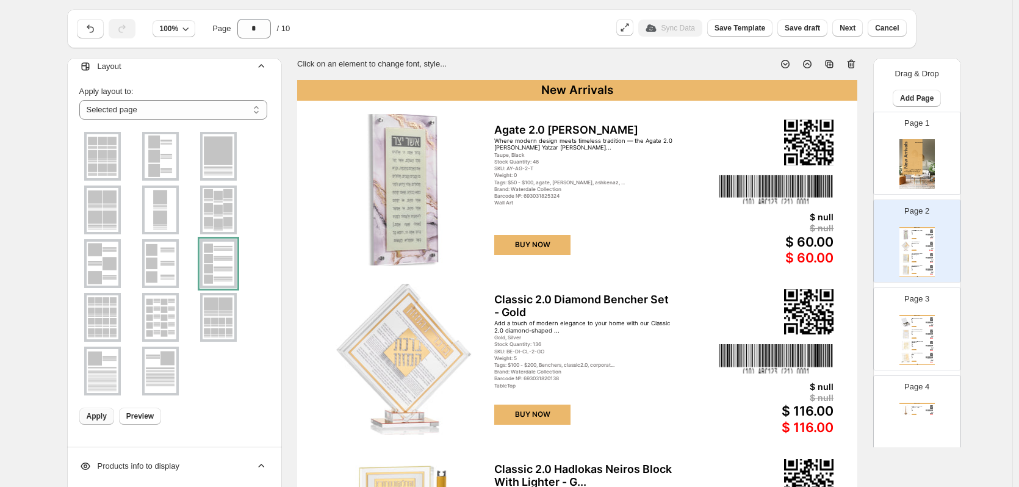
scroll to position [12, 0]
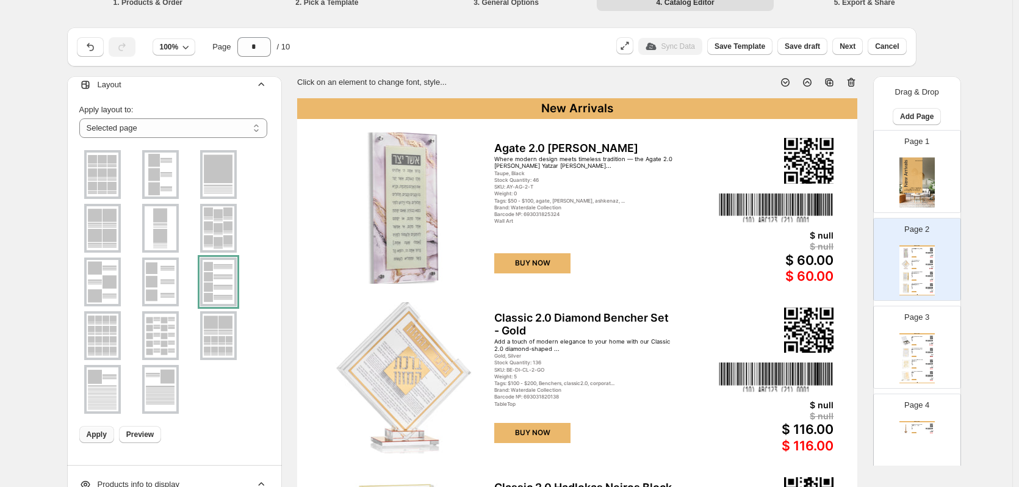
click at [110, 185] on img at bounding box center [103, 174] width 32 height 44
click at [108, 222] on img at bounding box center [103, 228] width 32 height 44
click at [146, 438] on span "Preview" at bounding box center [139, 434] width 27 height 10
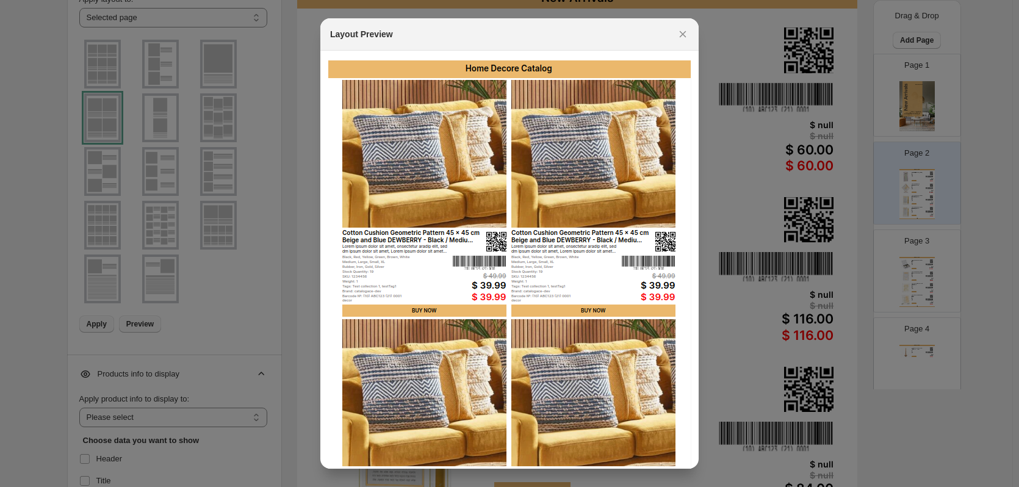
scroll to position [0, 0]
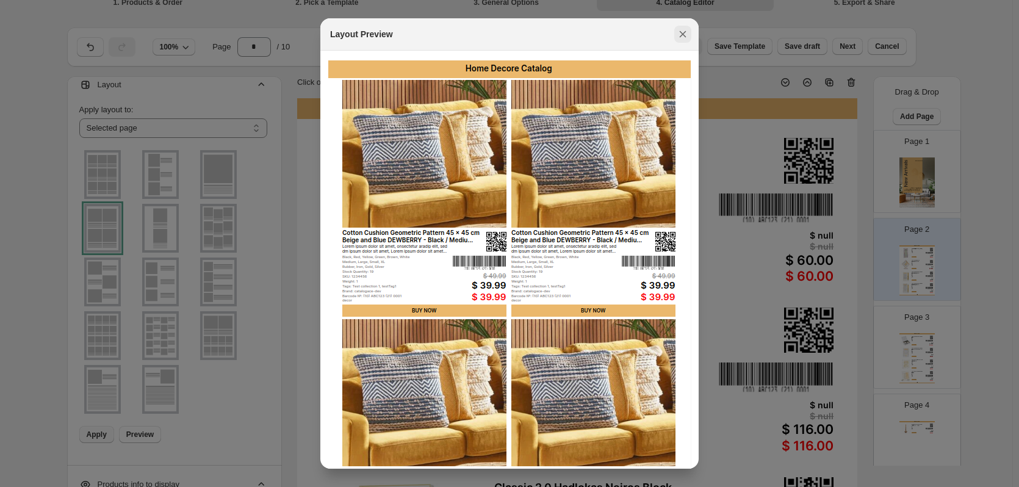
click at [682, 39] on icon ":r93:" at bounding box center [682, 34] width 12 height 12
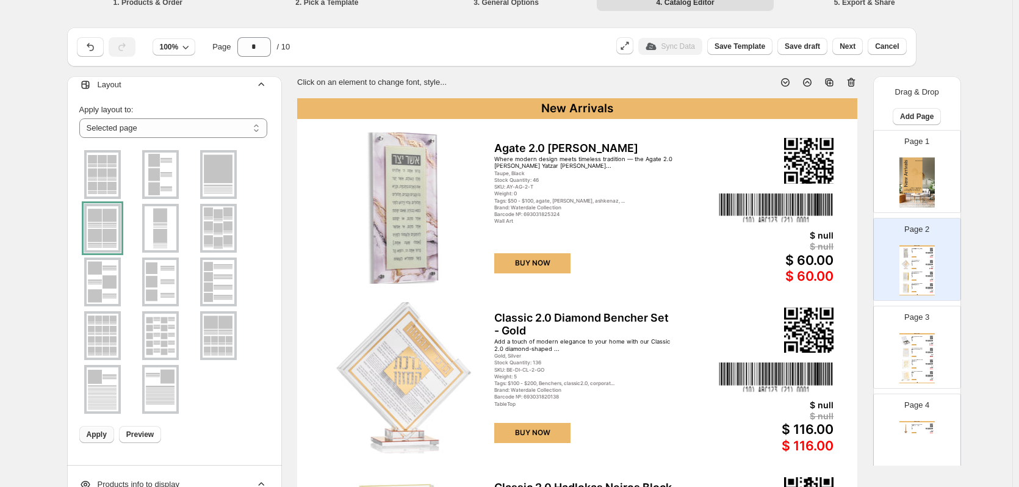
click at [84, 434] on button "Apply" at bounding box center [96, 434] width 35 height 17
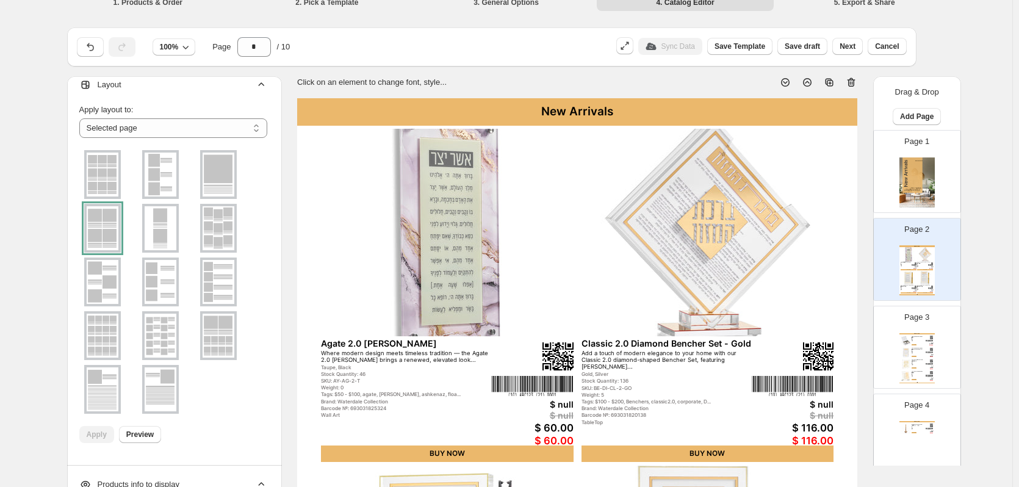
click at [171, 170] on img at bounding box center [161, 174] width 32 height 44
click at [107, 432] on span "Apply" at bounding box center [97, 434] width 20 height 10
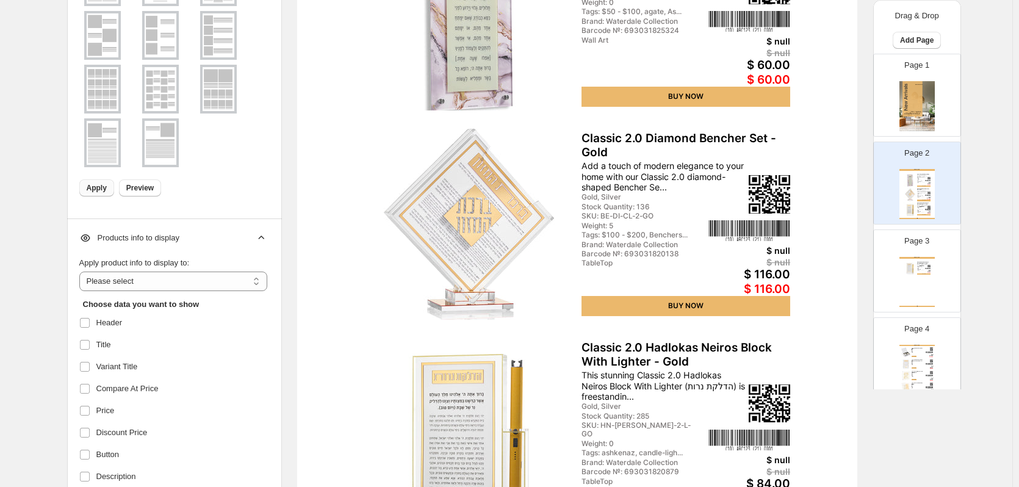
scroll to position [134, 0]
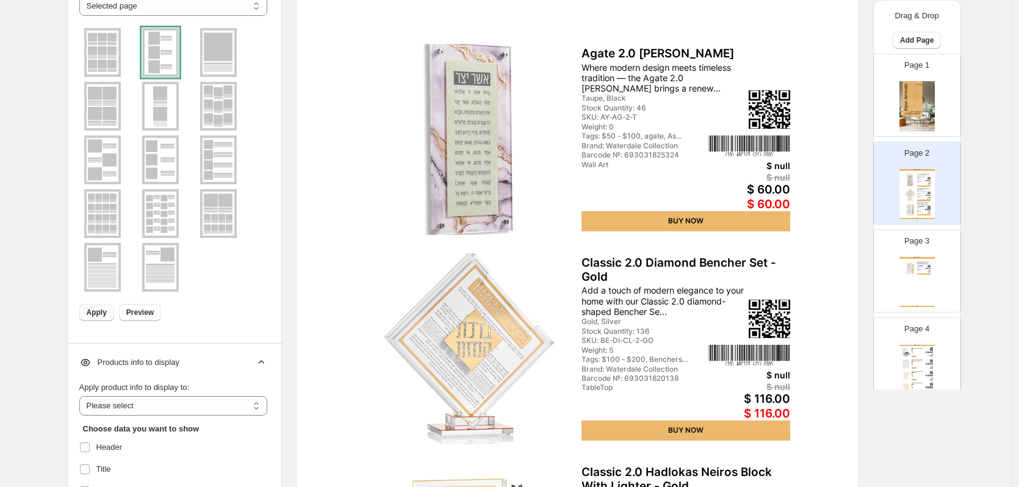
click at [218, 113] on img at bounding box center [218, 106] width 32 height 44
click at [99, 313] on span "Apply" at bounding box center [97, 312] width 20 height 10
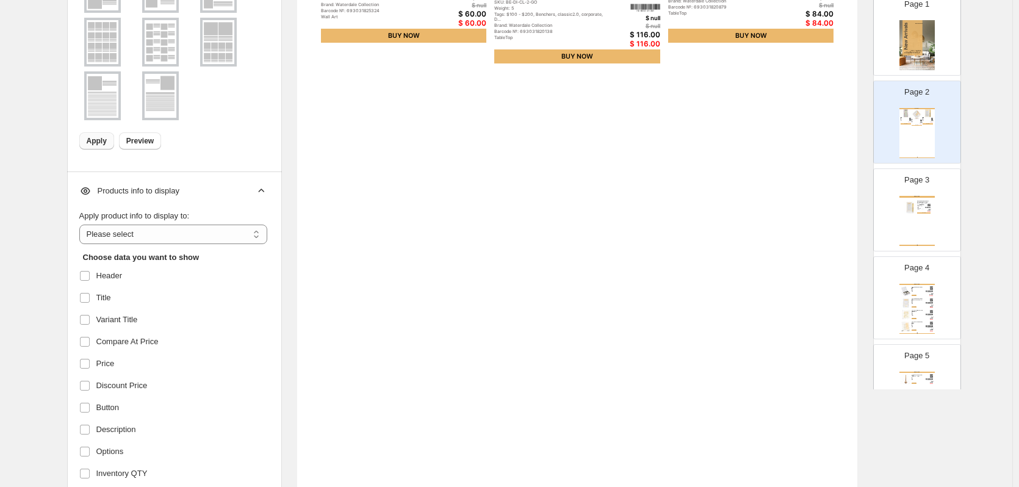
scroll to position [0, 0]
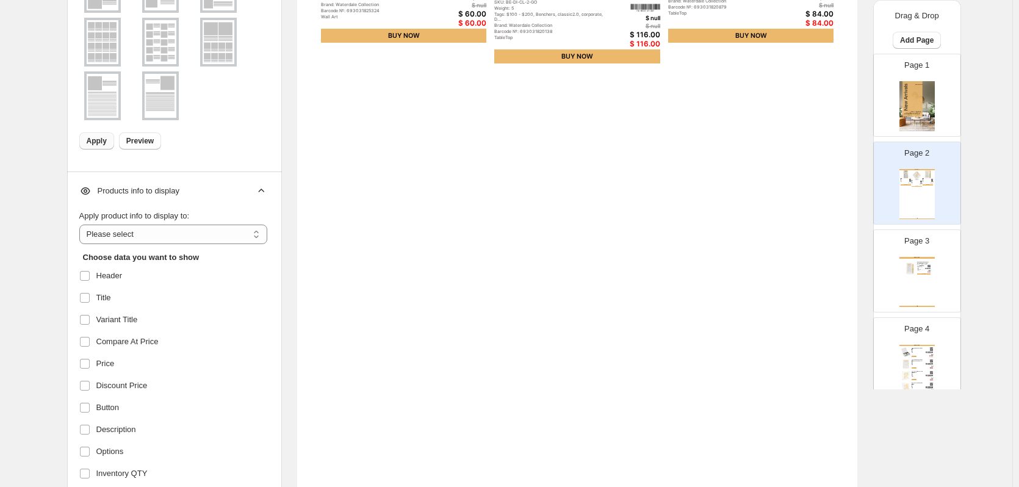
click at [922, 268] on div "Classic 2.0 Hadlokas Neiros Card With Lighter - Gold This stunning Classic 2.0 …" at bounding box center [923, 267] width 13 height 10
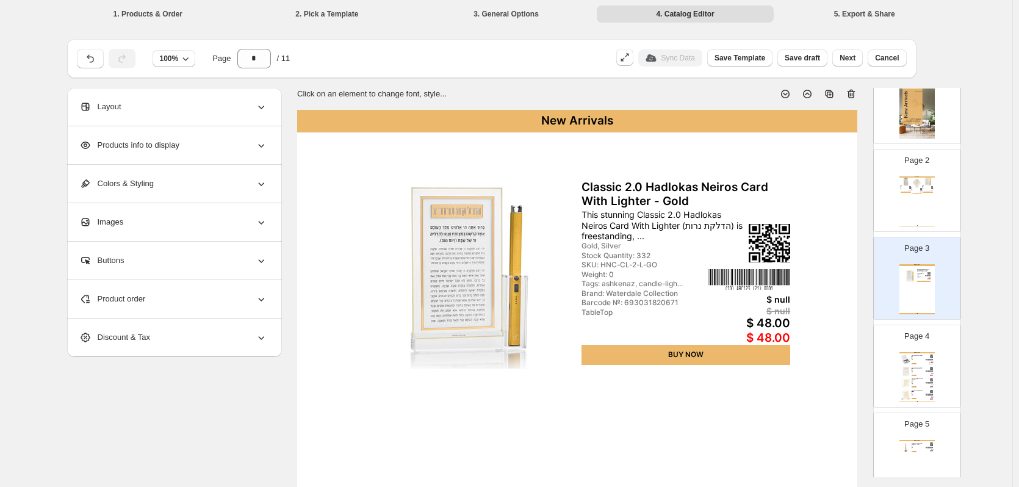
scroll to position [183, 0]
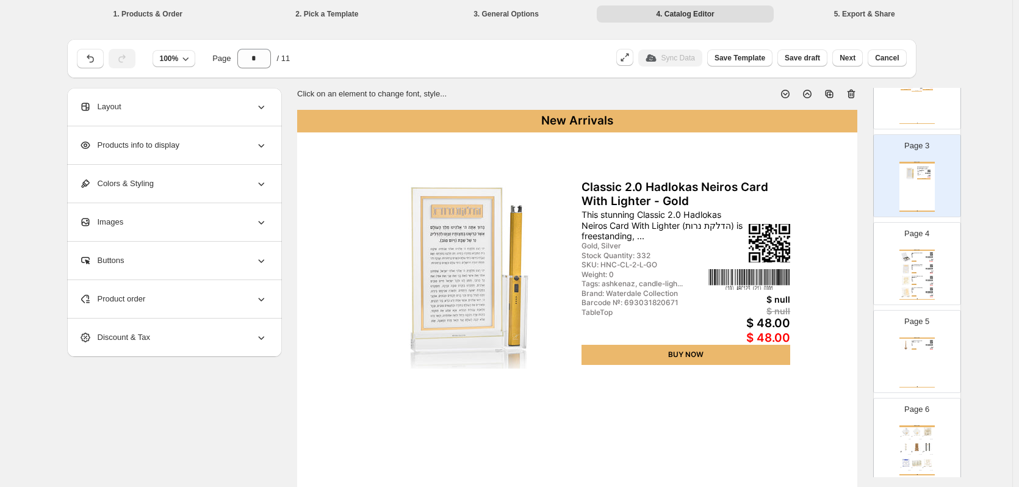
click at [919, 295] on div "New Arrivals Classic 2.0 Hadlokas Neiros Gift Box This stunning Classic 2.0 Had…" at bounding box center [916, 274] width 35 height 50
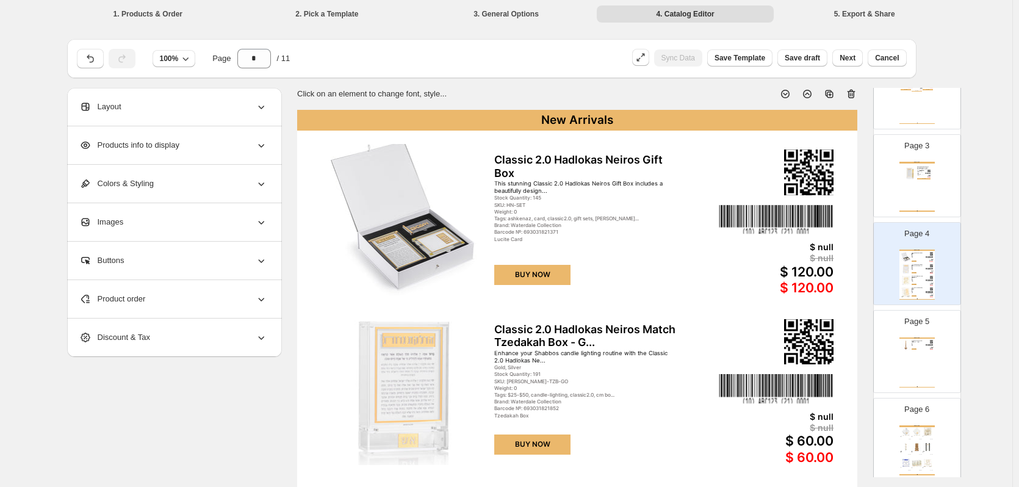
click at [186, 109] on div "Layout" at bounding box center [173, 107] width 188 height 38
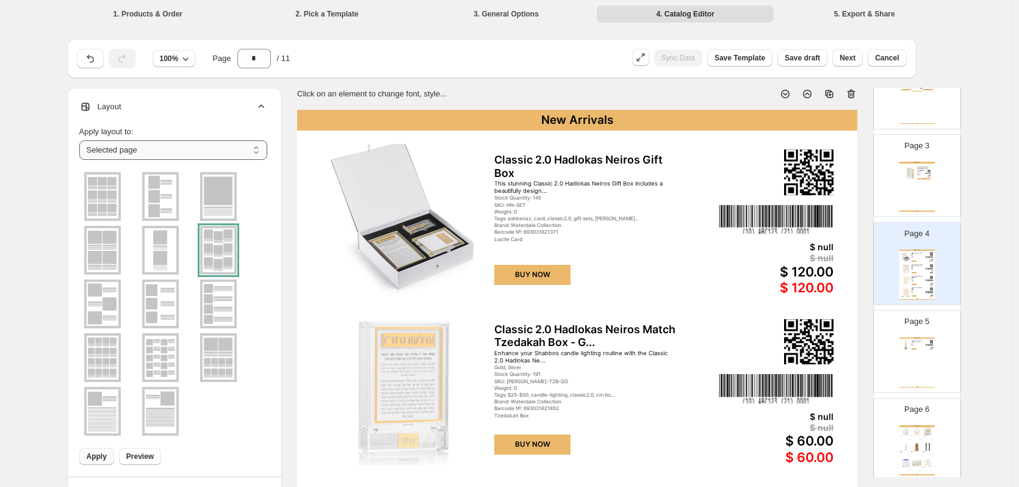
click at [192, 149] on select "**********" at bounding box center [173, 150] width 188 height 20
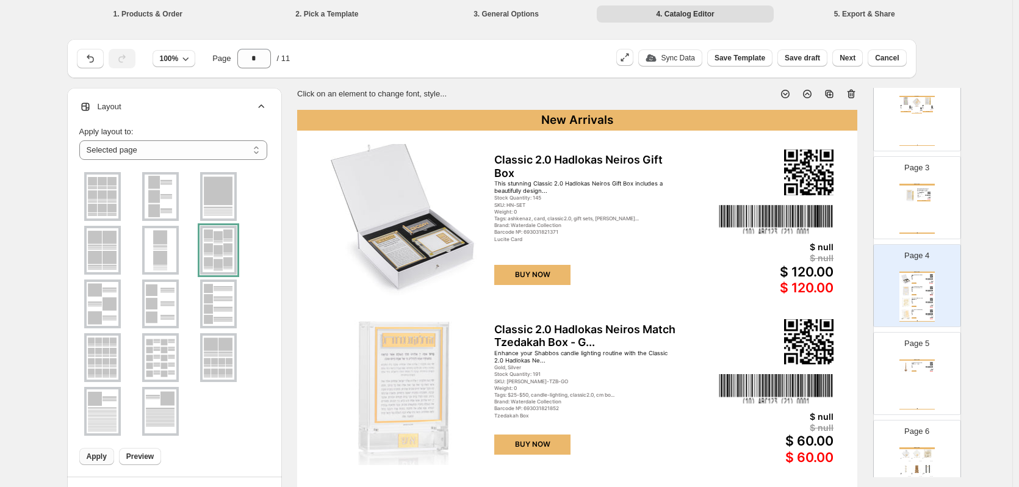
scroll to position [0, 0]
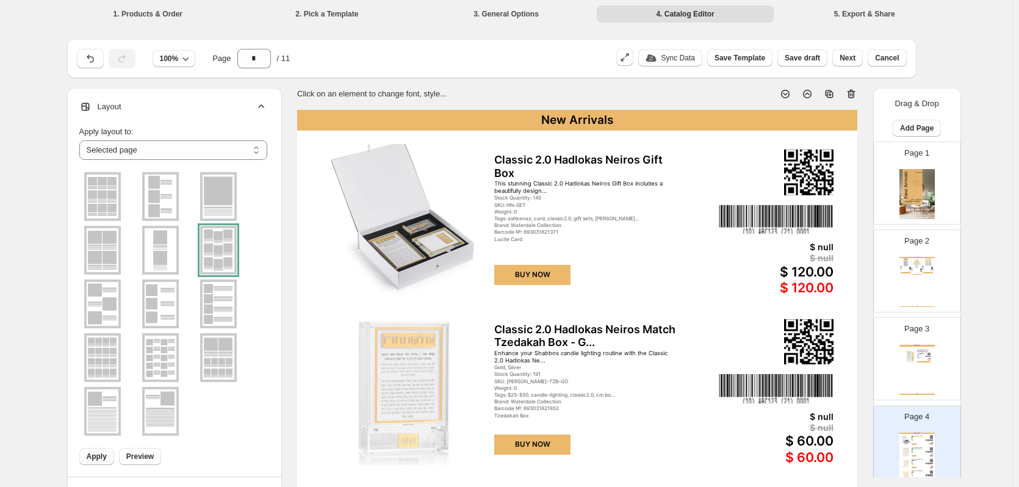
click at [920, 273] on div "$ 116.00" at bounding box center [920, 273] width 4 height 1
type input "*"
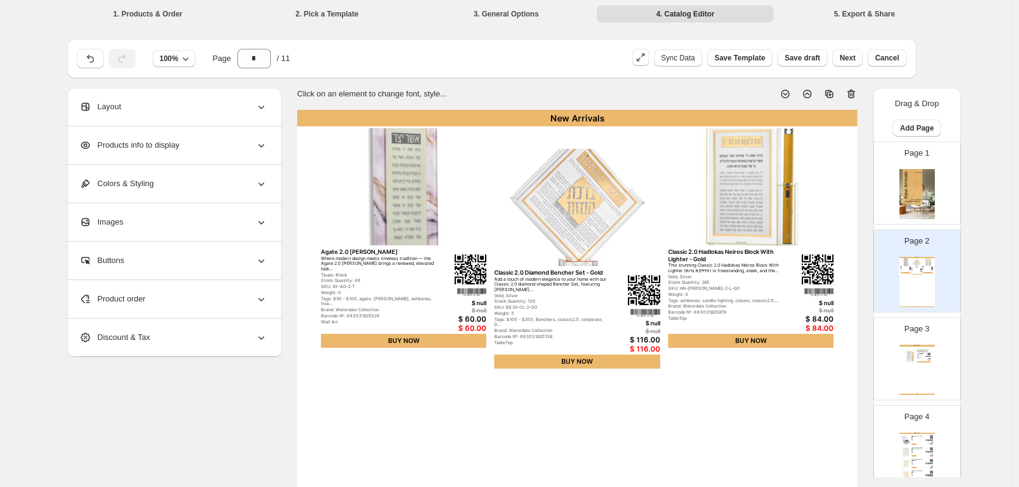
click at [156, 110] on div "Layout" at bounding box center [173, 107] width 188 height 38
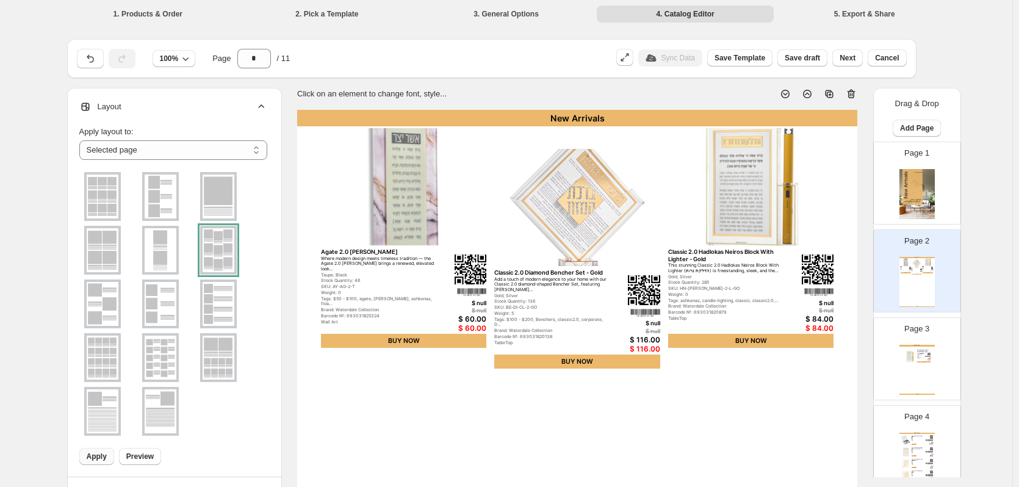
click at [215, 293] on img at bounding box center [218, 304] width 32 height 44
click at [151, 458] on span "Preview" at bounding box center [139, 456] width 27 height 10
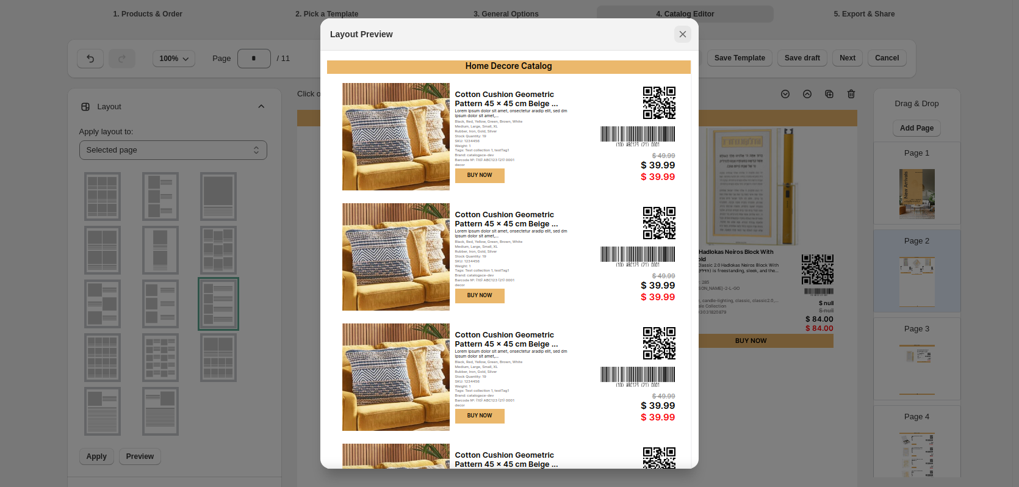
click at [683, 36] on icon ":r93:" at bounding box center [682, 34] width 12 height 12
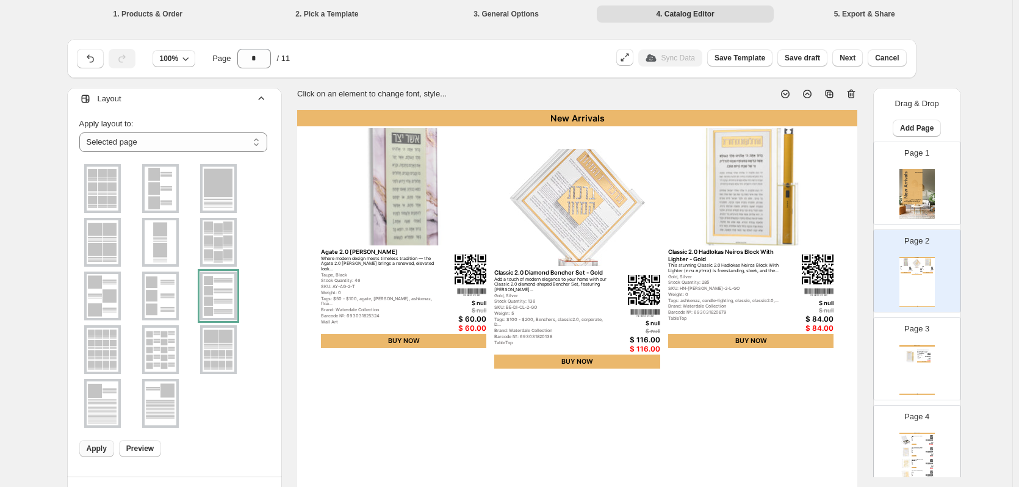
scroll to position [10, 0]
click at [112, 335] on img at bounding box center [103, 347] width 32 height 44
click at [146, 447] on span "Preview" at bounding box center [139, 446] width 27 height 10
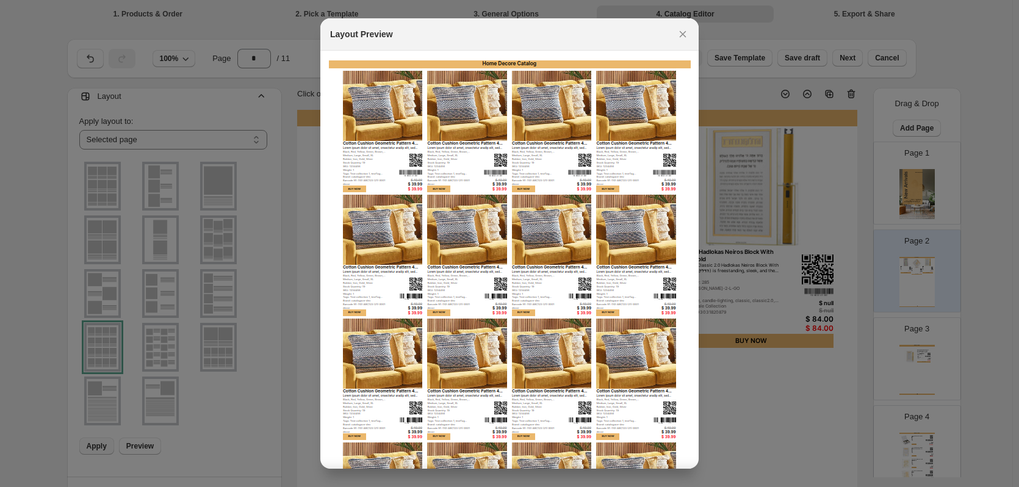
drag, startPoint x: 681, startPoint y: 40, endPoint x: 629, endPoint y: 67, distance: 58.4
click at [681, 41] on button ":r93:" at bounding box center [682, 34] width 17 height 17
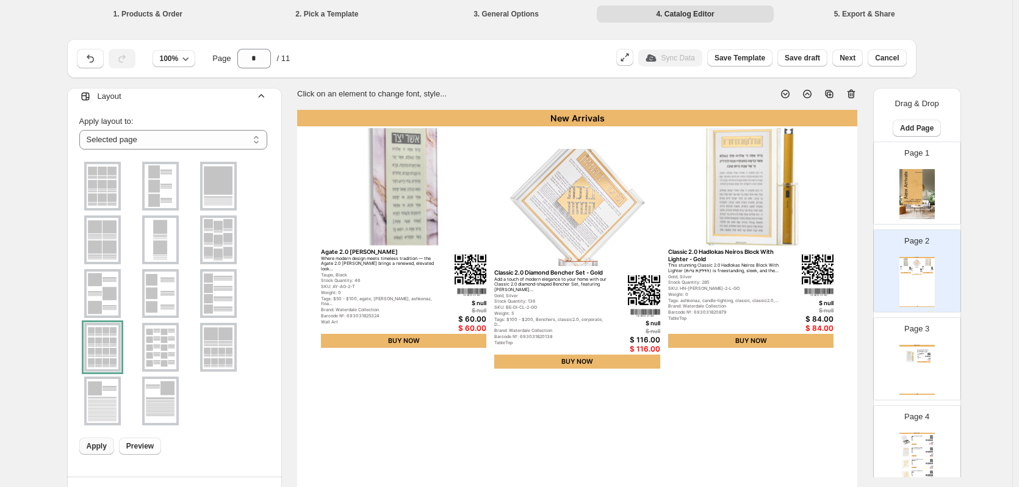
click at [98, 426] on label at bounding box center [102, 401] width 37 height 54
click at [105, 339] on img at bounding box center [103, 347] width 32 height 44
click at [100, 445] on span "Apply" at bounding box center [97, 446] width 20 height 10
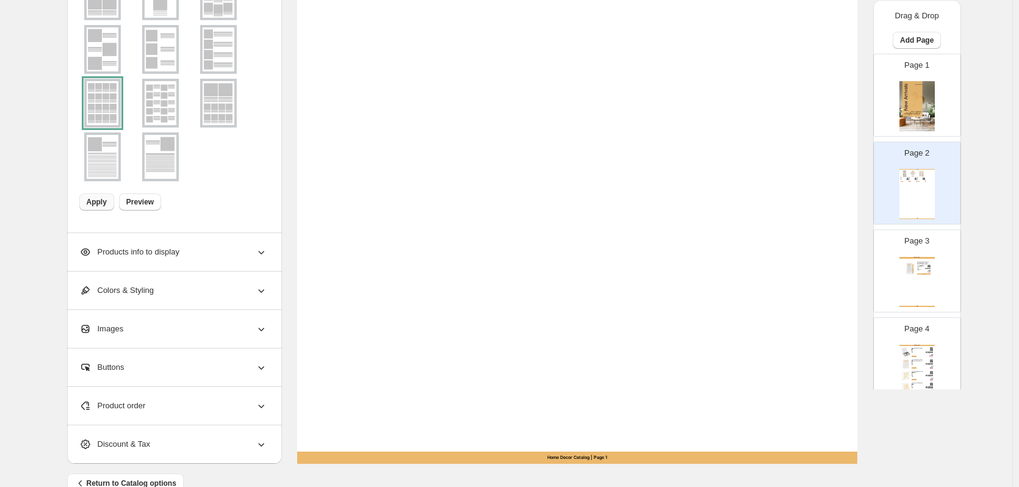
scroll to position [398, 0]
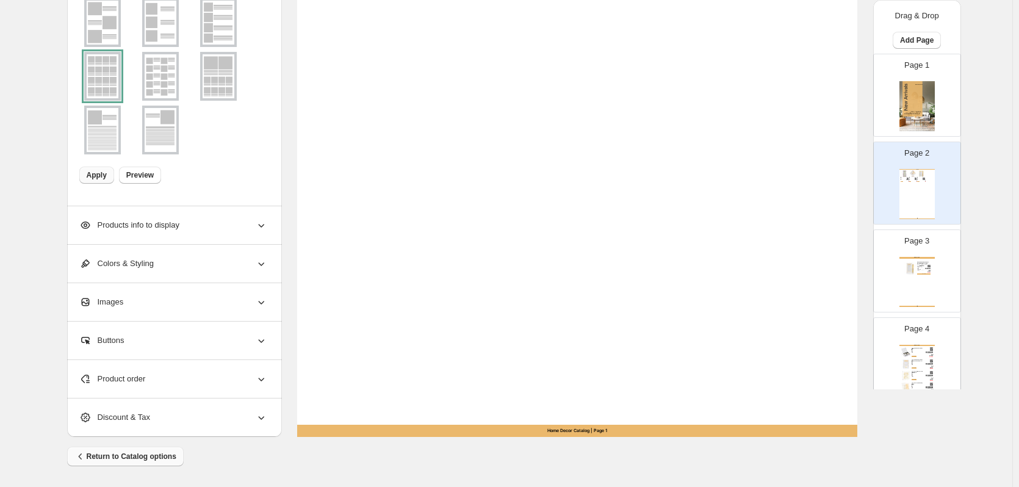
click at [142, 458] on span "Return to Catalog options" at bounding box center [125, 456] width 102 height 12
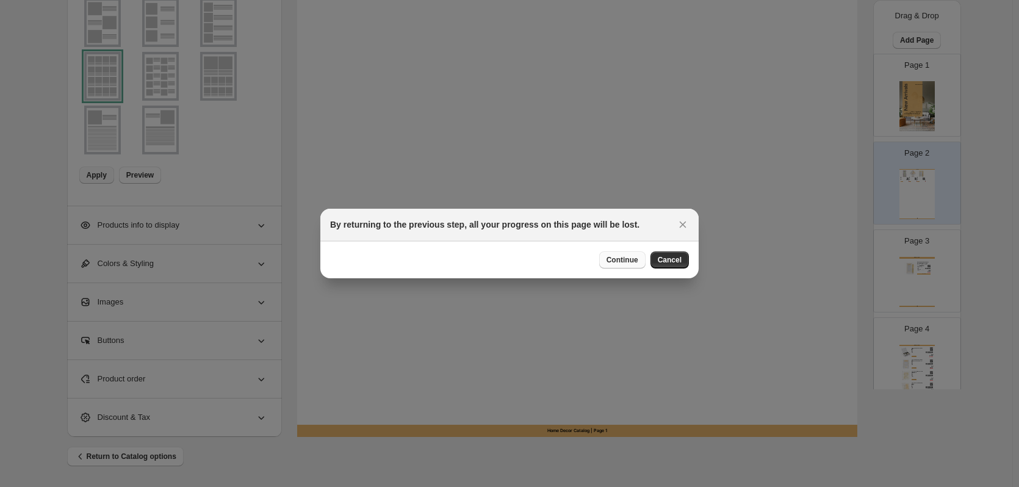
click at [617, 260] on span "Continue" at bounding box center [622, 260] width 32 height 10
select select "**********"
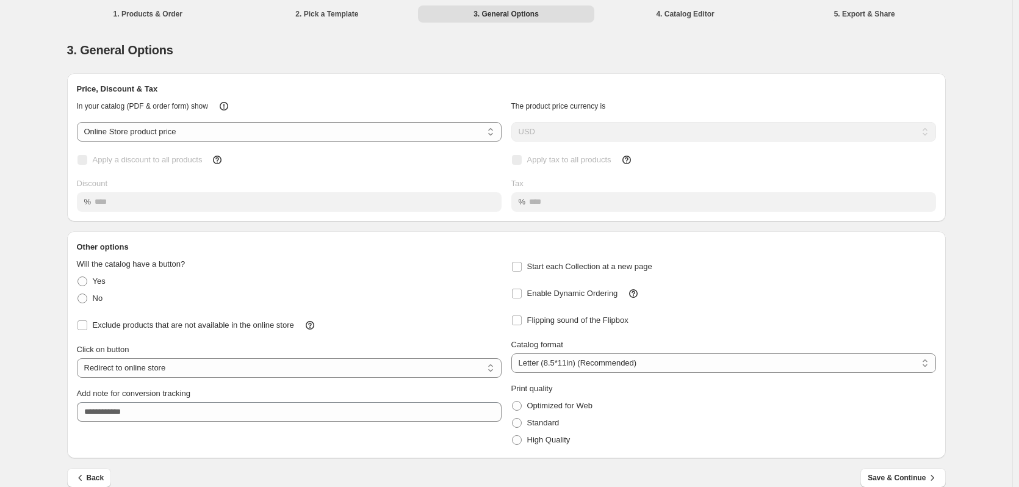
click at [356, 18] on li "2. Pick a Template" at bounding box center [326, 13] width 177 height 17
click at [343, 15] on li "2. Pick a Template" at bounding box center [326, 13] width 177 height 17
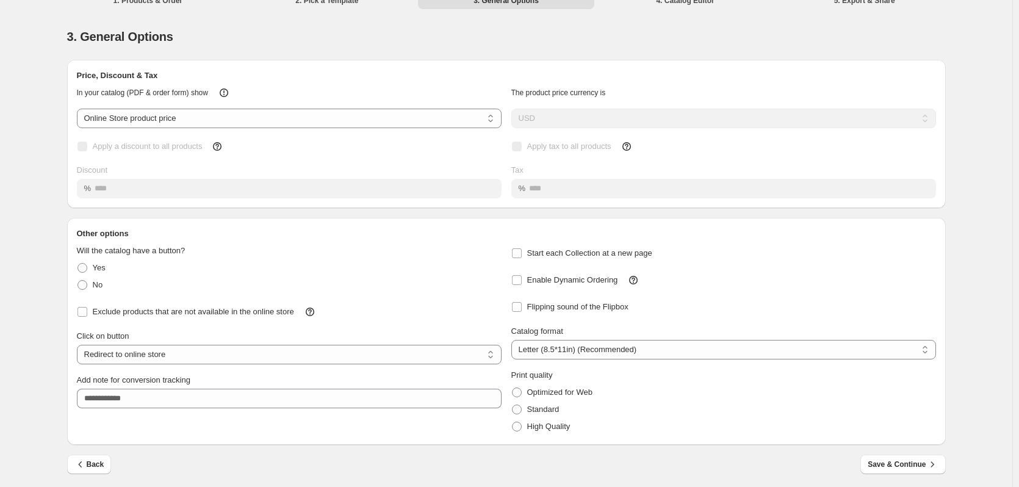
scroll to position [17, 0]
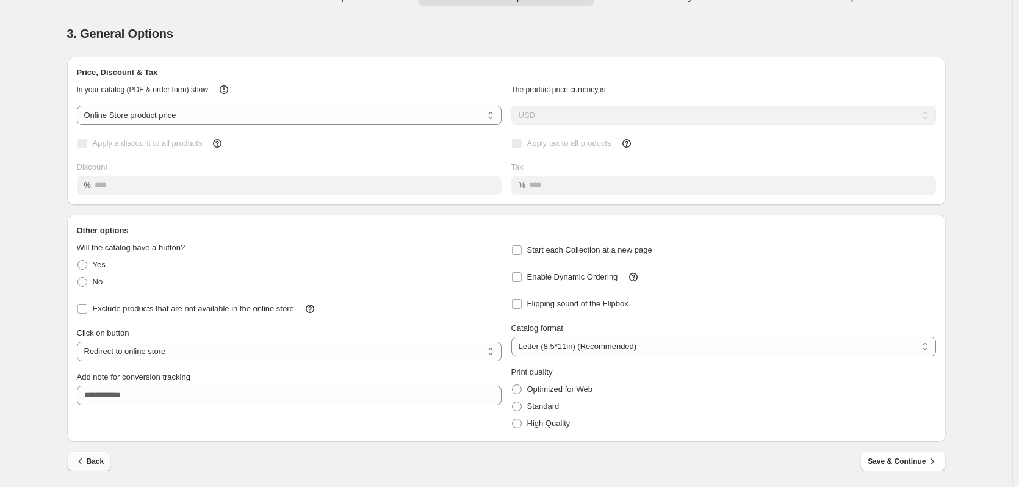
click at [104, 468] on button "Back" at bounding box center [89, 461] width 45 height 20
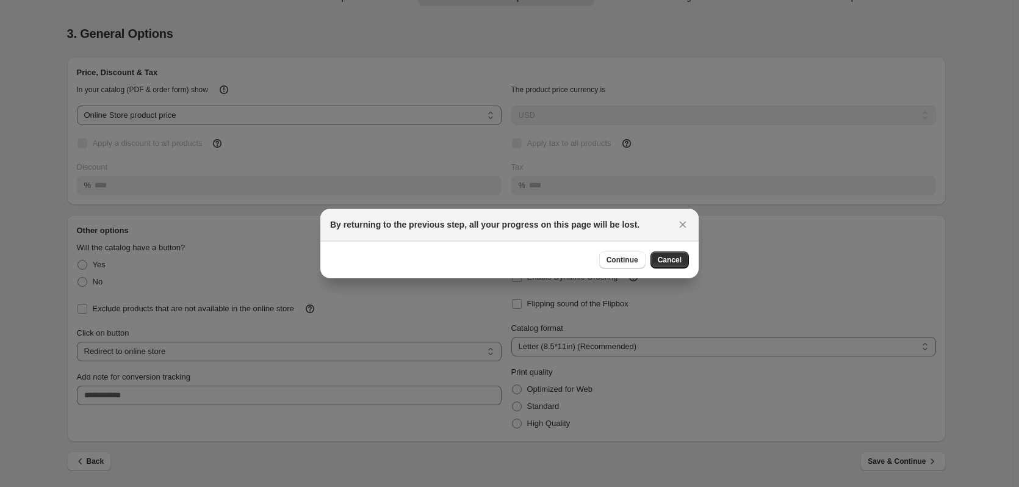
click at [599, 252] on div "Continue Cancel" at bounding box center [644, 259] width 90 height 17
click at [610, 262] on span "Continue" at bounding box center [622, 260] width 32 height 10
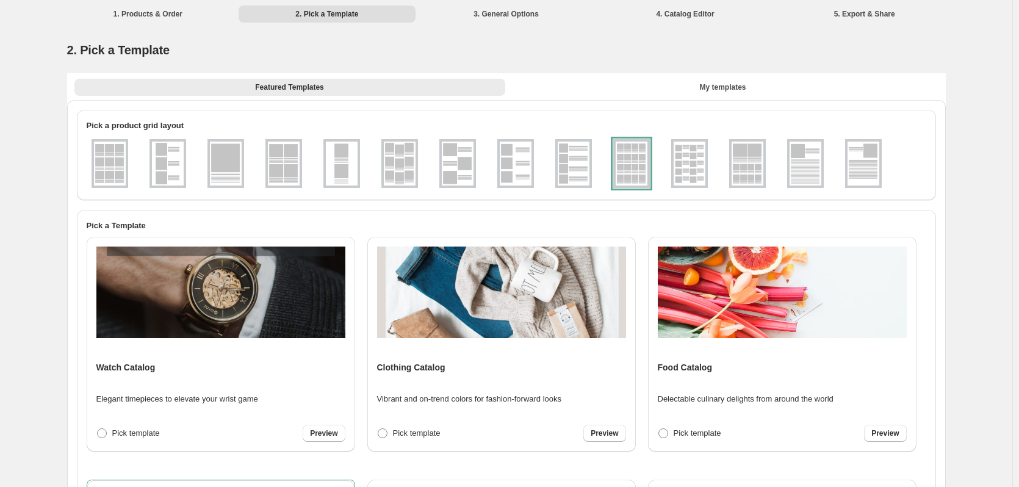
click at [750, 173] on img at bounding box center [747, 163] width 32 height 44
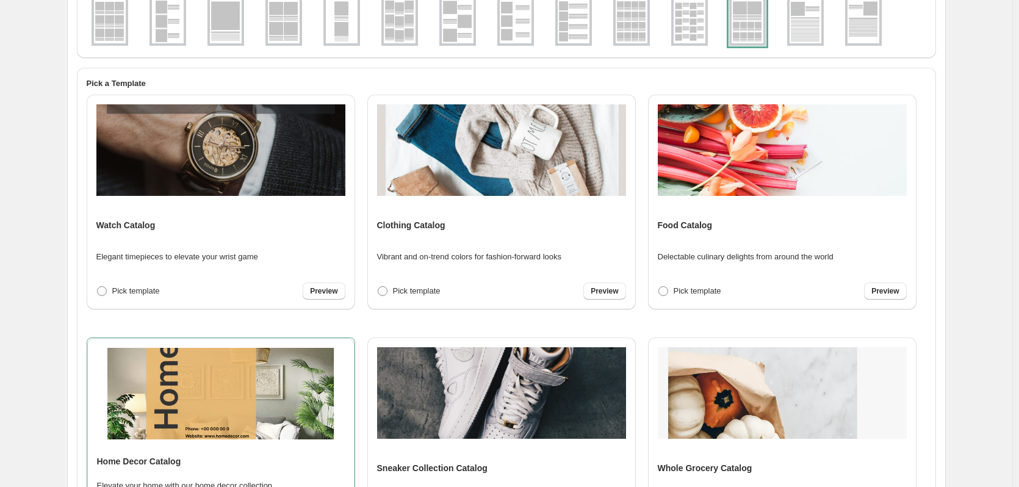
scroll to position [0, 0]
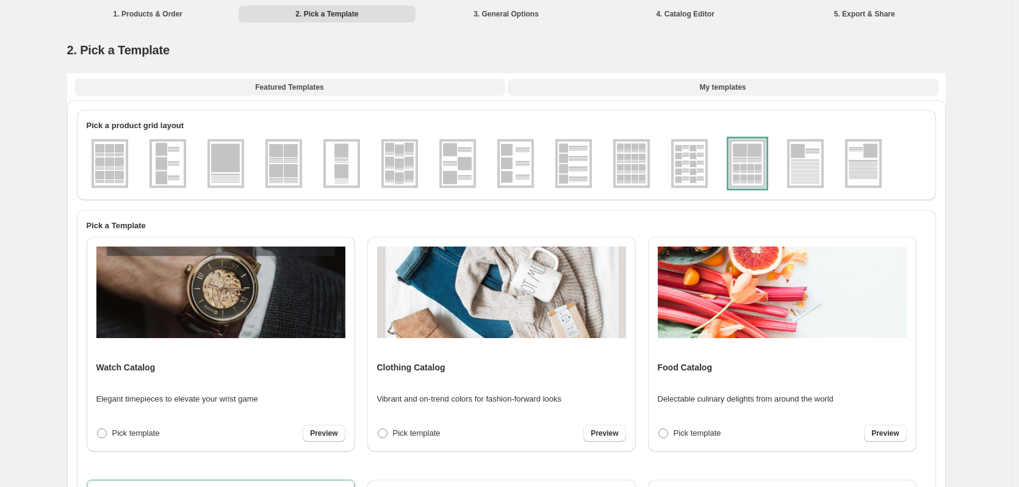
click at [740, 85] on span "My templates" at bounding box center [722, 87] width 46 height 10
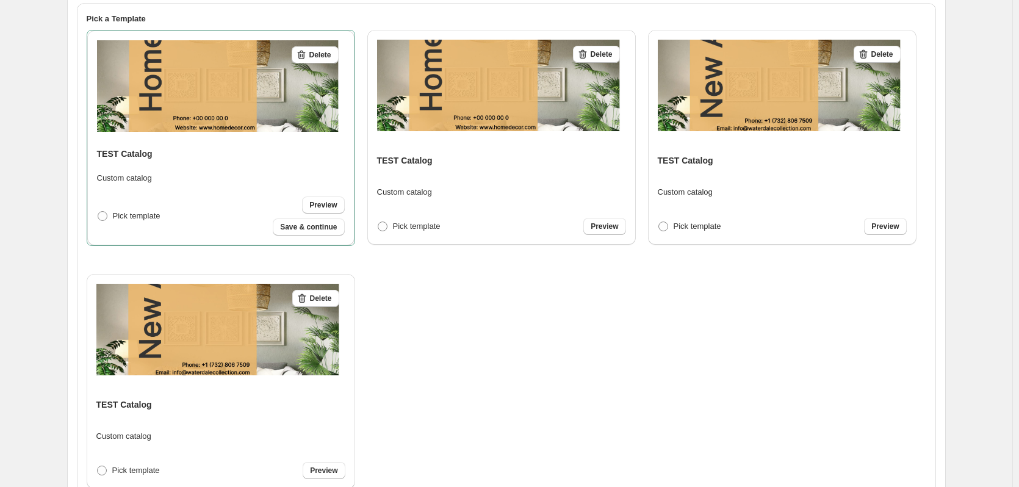
scroll to position [213, 0]
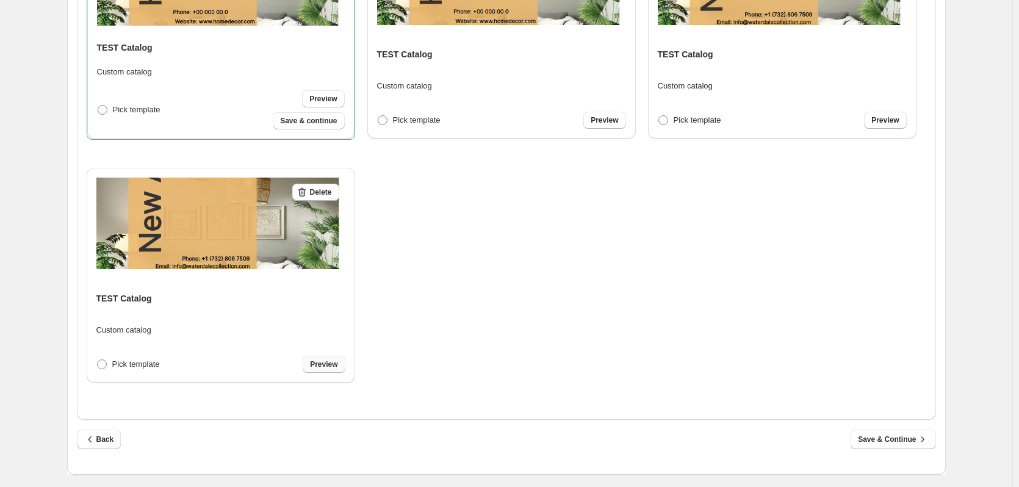
click at [338, 356] on link "Preview" at bounding box center [324, 364] width 42 height 17
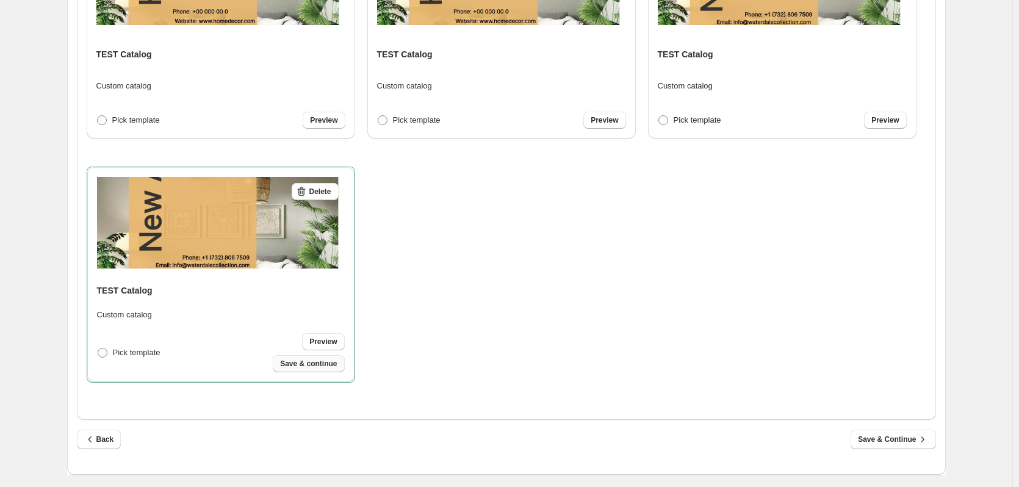
click at [320, 368] on span "Save & continue" at bounding box center [308, 364] width 57 height 10
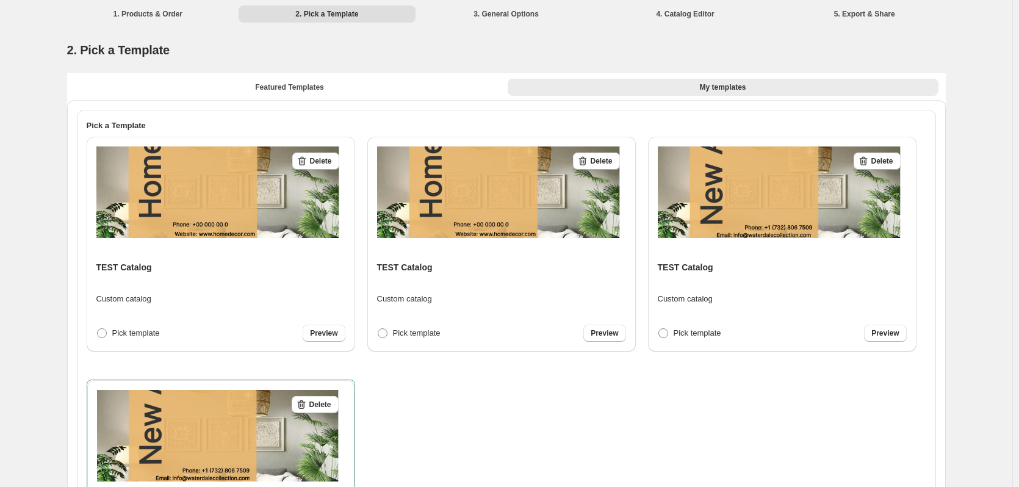
select select "**********"
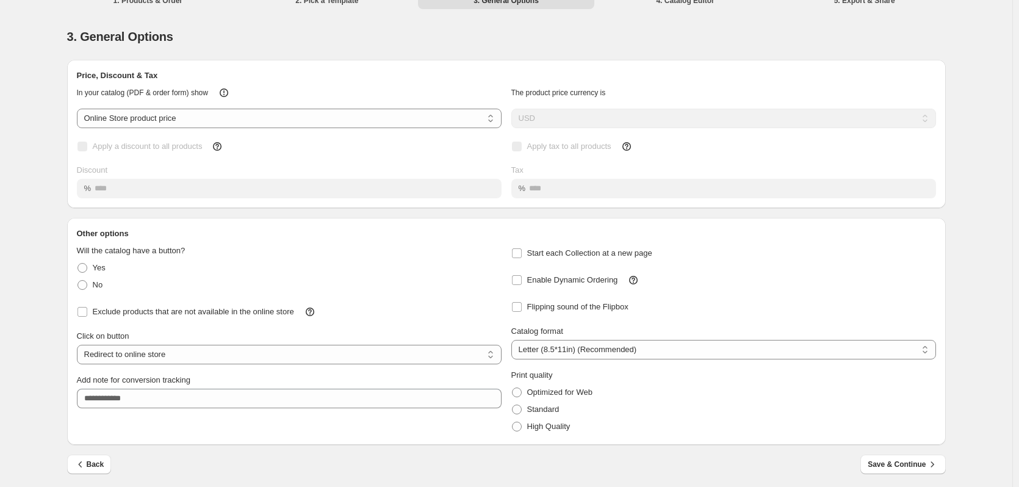
scroll to position [17, 0]
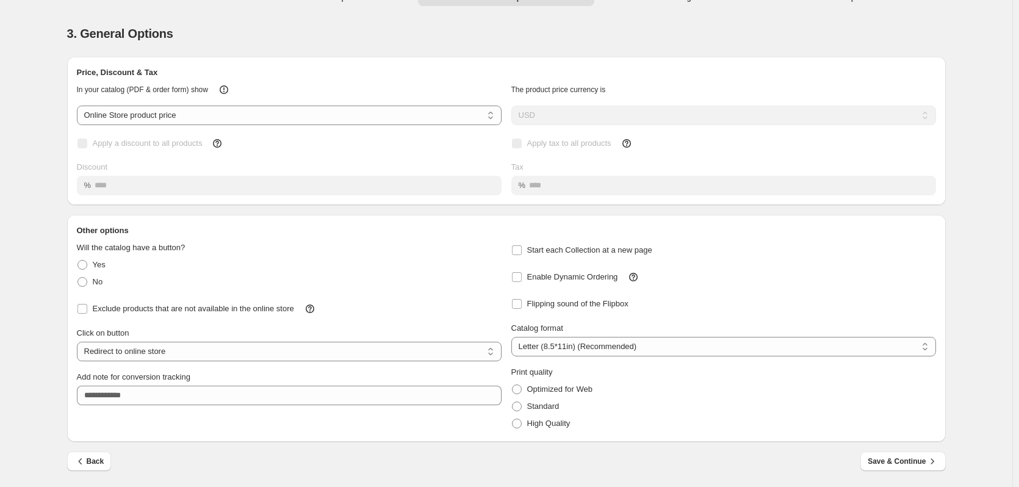
click at [171, 418] on div "**********" at bounding box center [289, 337] width 424 height 190
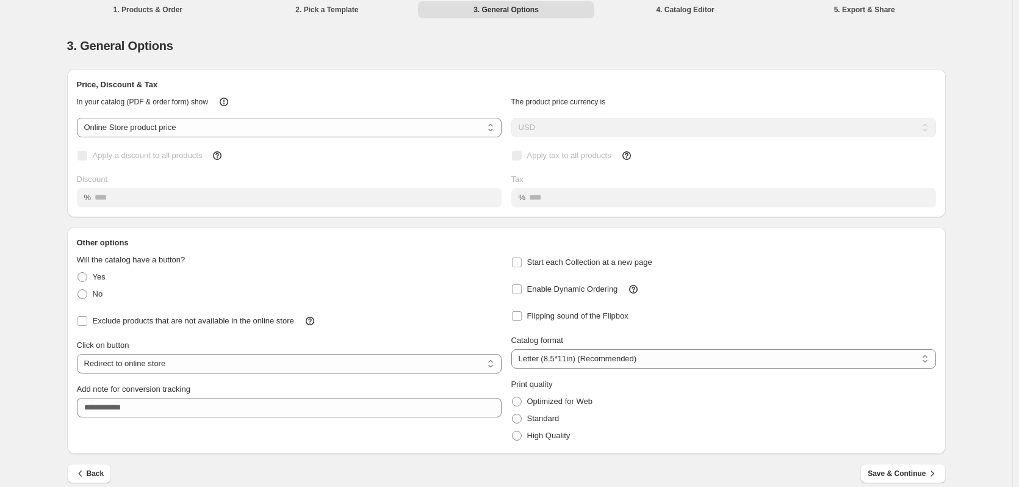
scroll to position [0, 0]
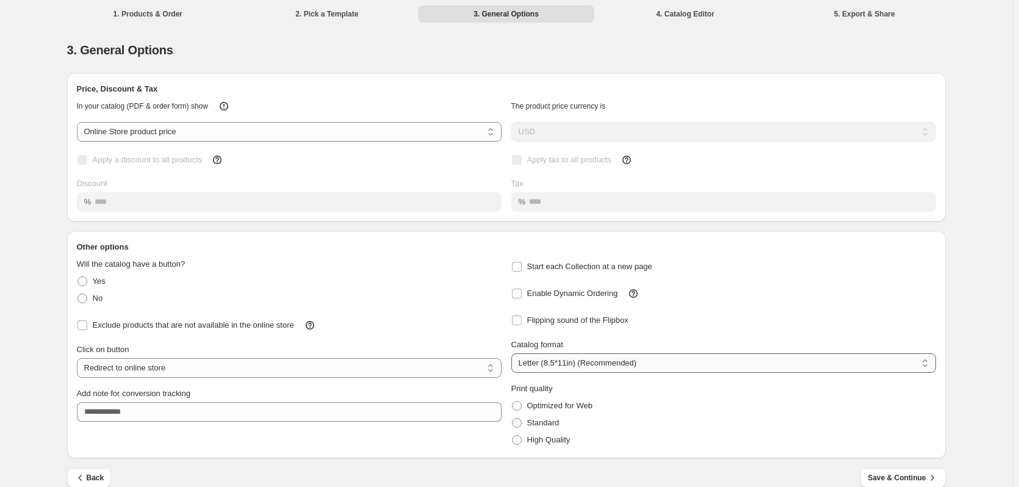
click at [684, 364] on select "**********" at bounding box center [723, 363] width 424 height 20
select select "**"
click at [514, 354] on select "**********" at bounding box center [723, 363] width 424 height 20
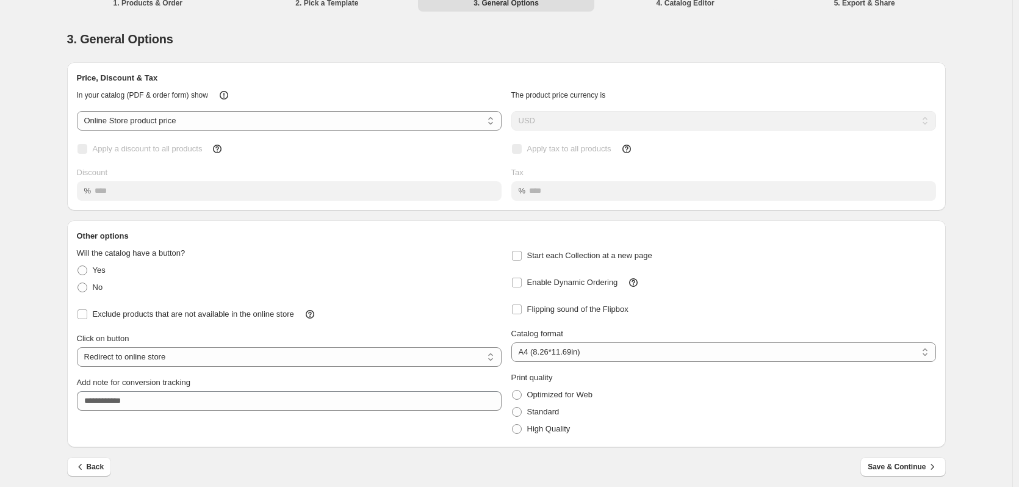
scroll to position [17, 0]
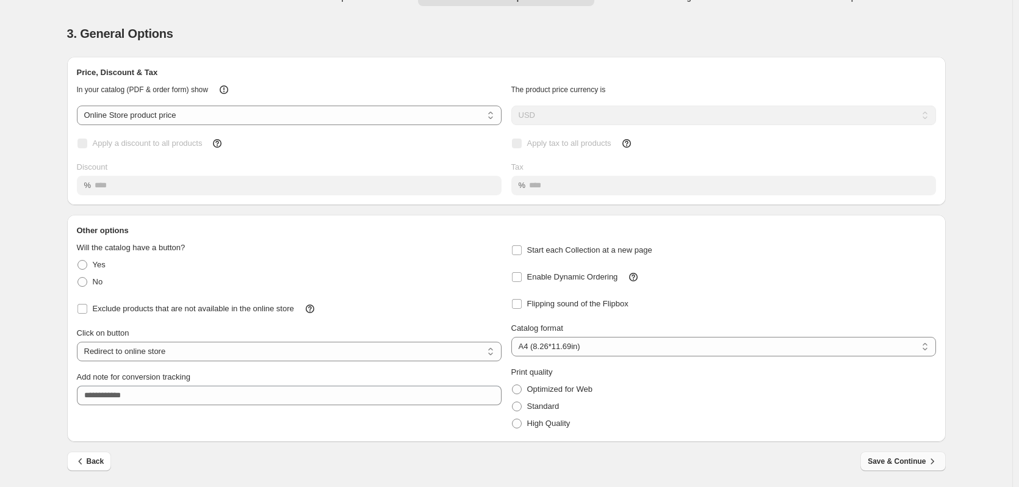
click at [894, 468] on button "Save & Continue" at bounding box center [902, 461] width 85 height 20
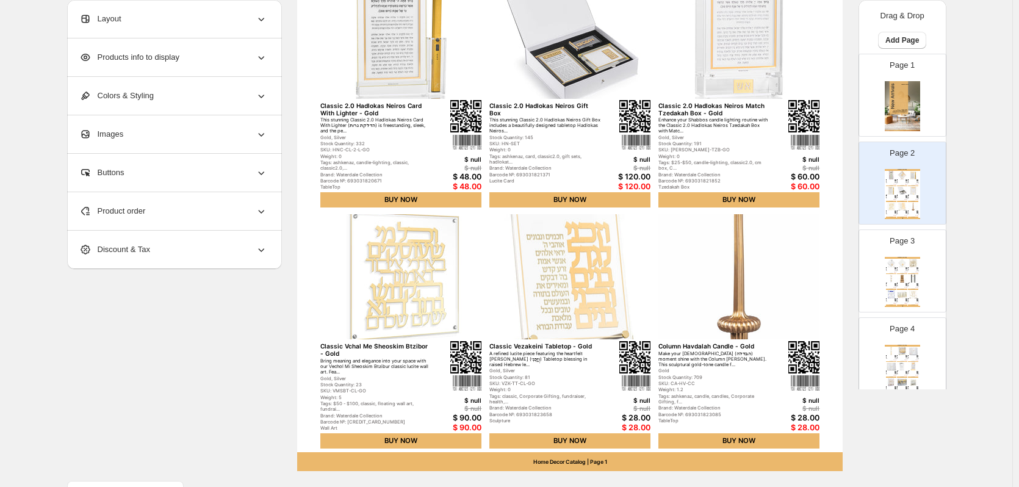
scroll to position [443, 0]
